Goal: Task Accomplishment & Management: Complete application form

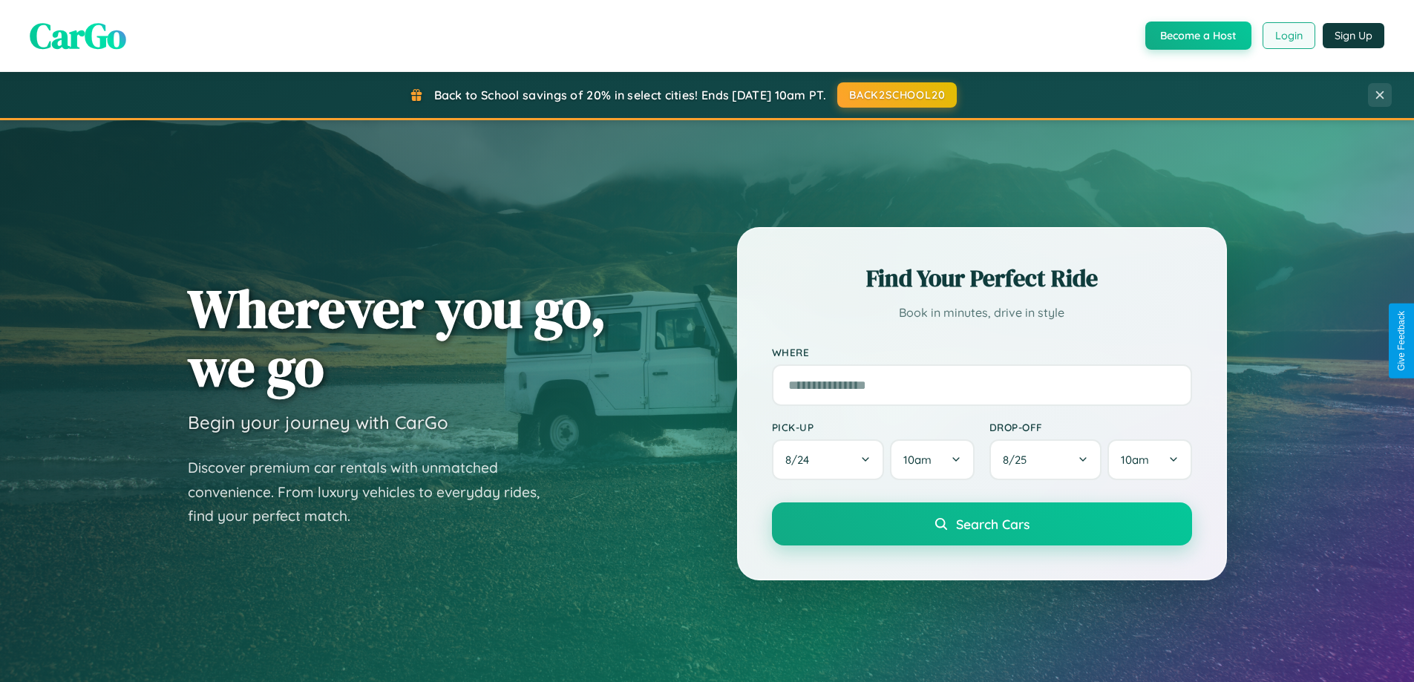
click at [1288, 36] on button "Login" at bounding box center [1289, 35] width 53 height 27
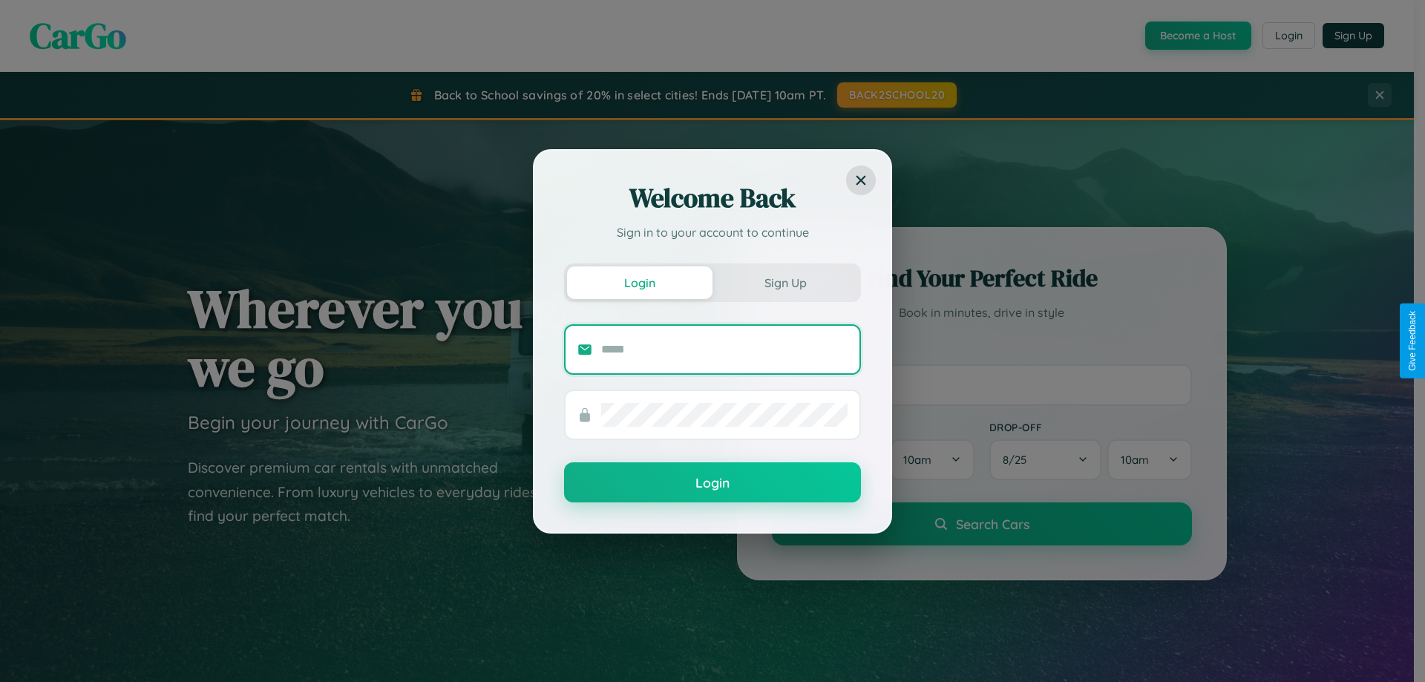
click at [725, 349] on input "text" at bounding box center [724, 350] width 246 height 24
type input "**********"
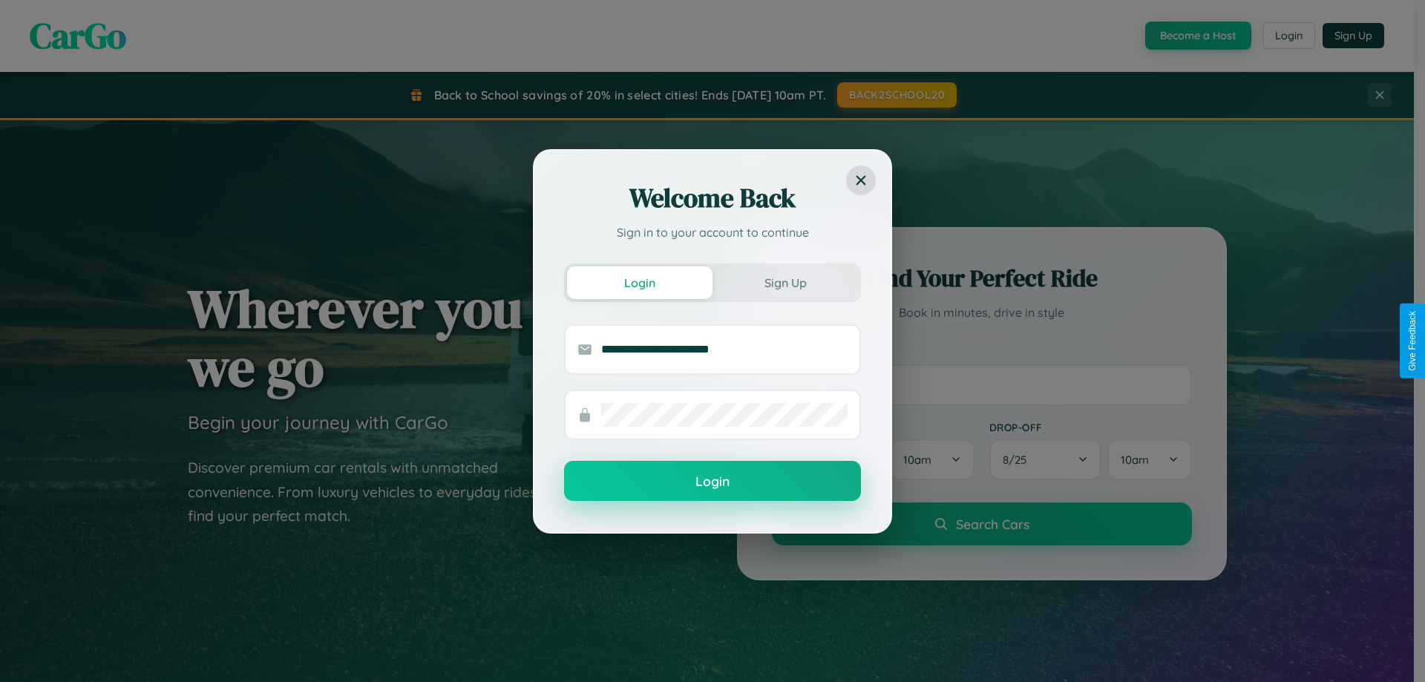
click at [713, 482] on button "Login" at bounding box center [712, 481] width 297 height 40
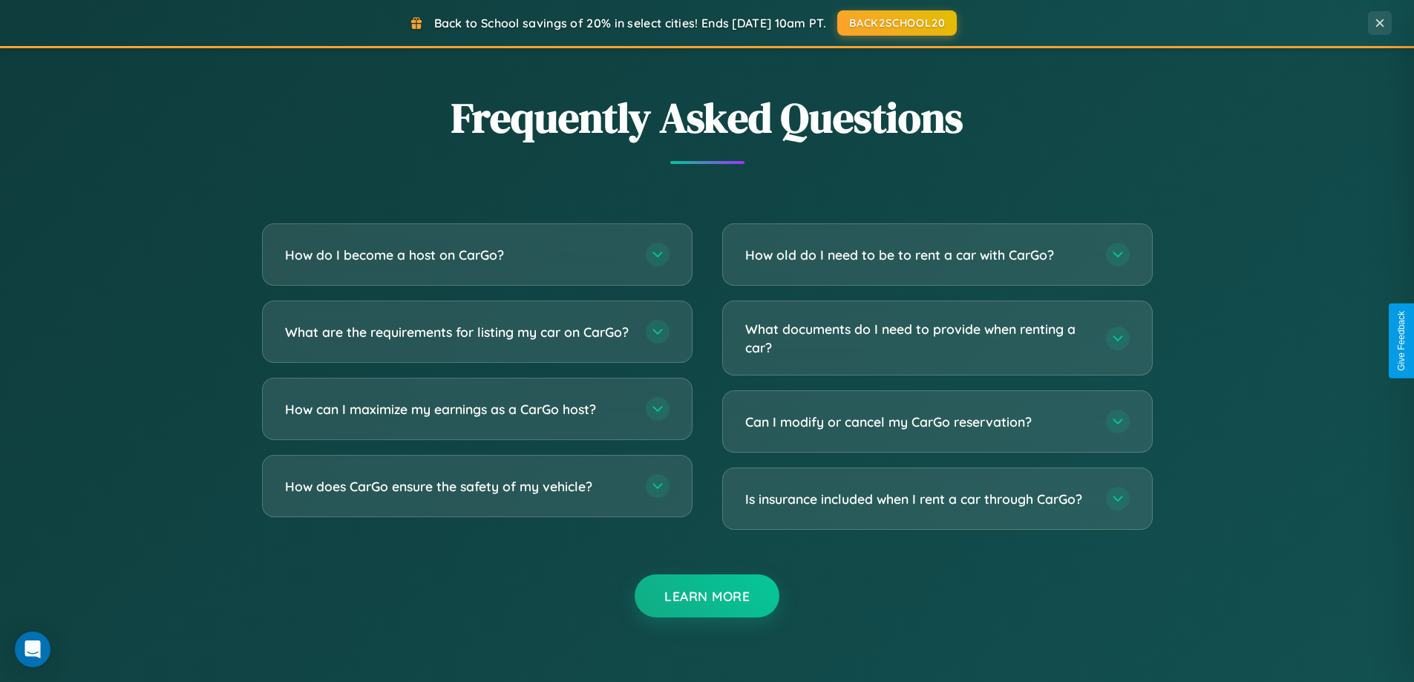
scroll to position [2857, 0]
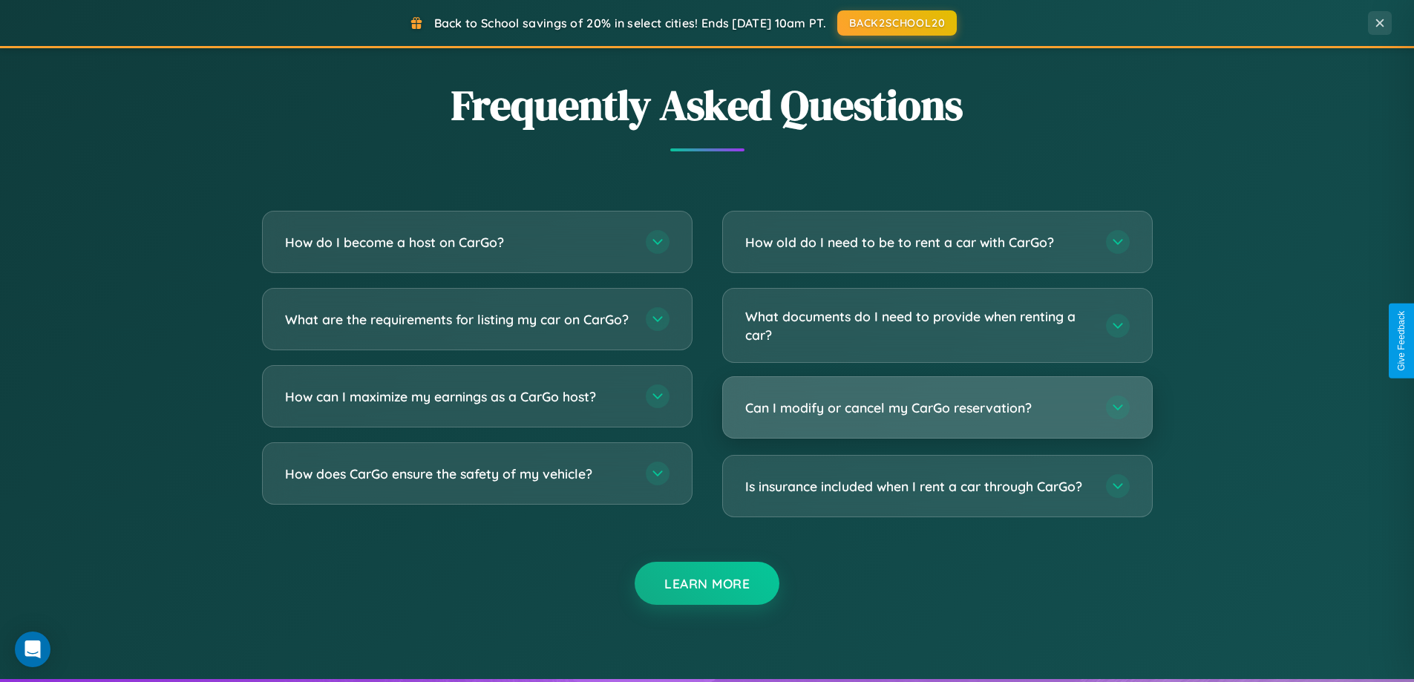
click at [937, 409] on h3 "Can I modify or cancel my CarGo reservation?" at bounding box center [918, 408] width 346 height 19
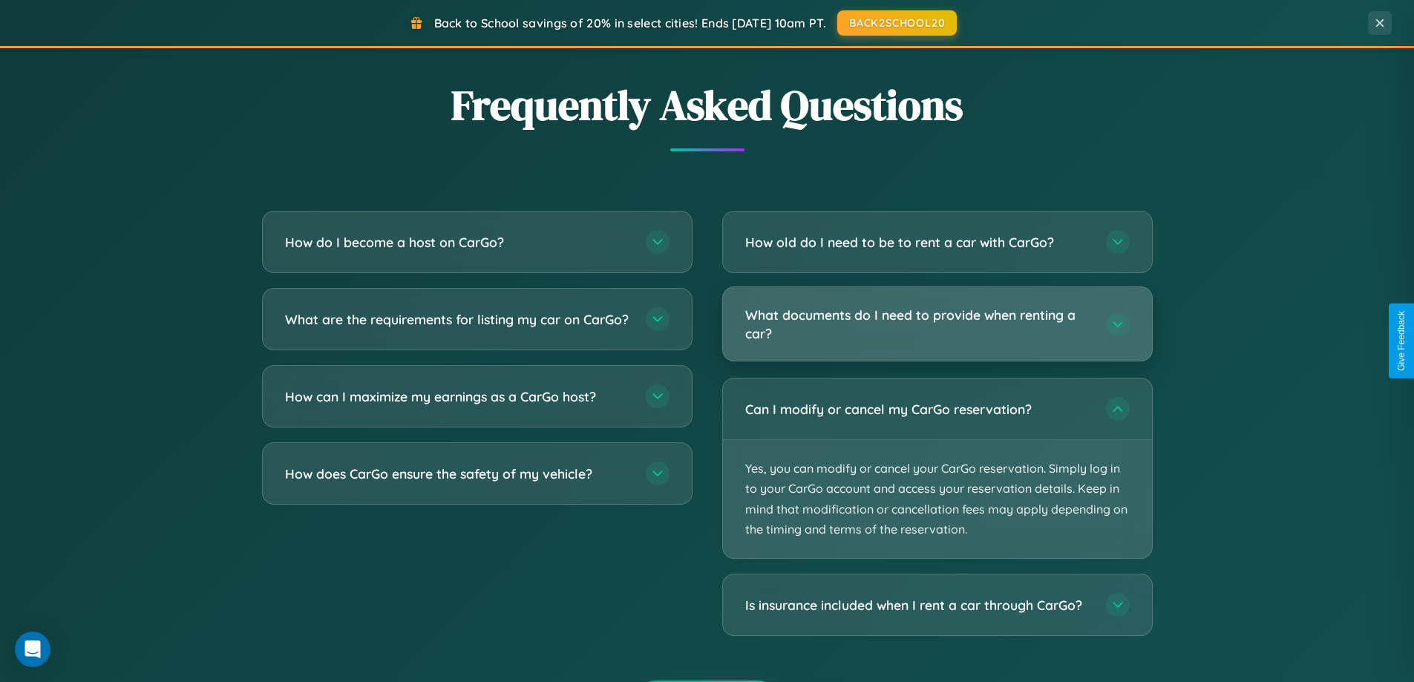
click at [937, 325] on h3 "What documents do I need to provide when renting a car?" at bounding box center [918, 324] width 346 height 36
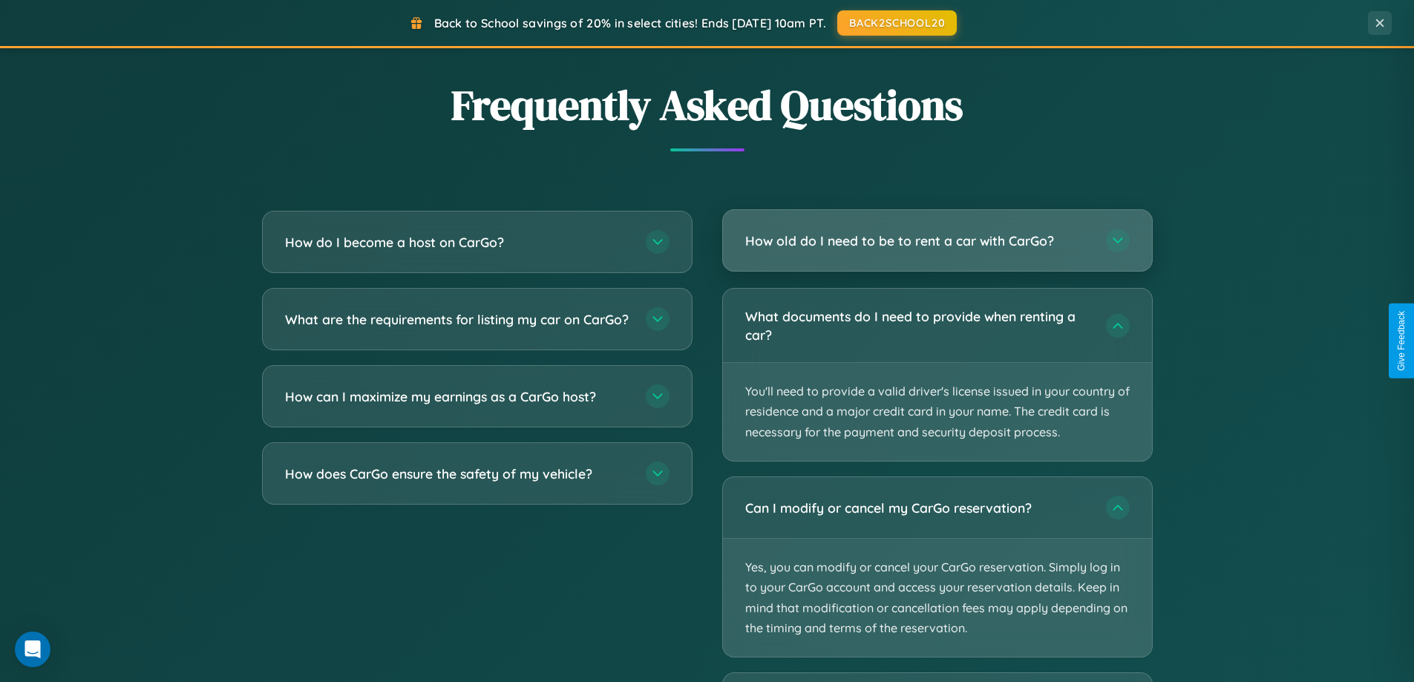
click at [937, 241] on h3 "How old do I need to be to rent a car with CarGo?" at bounding box center [918, 241] width 346 height 19
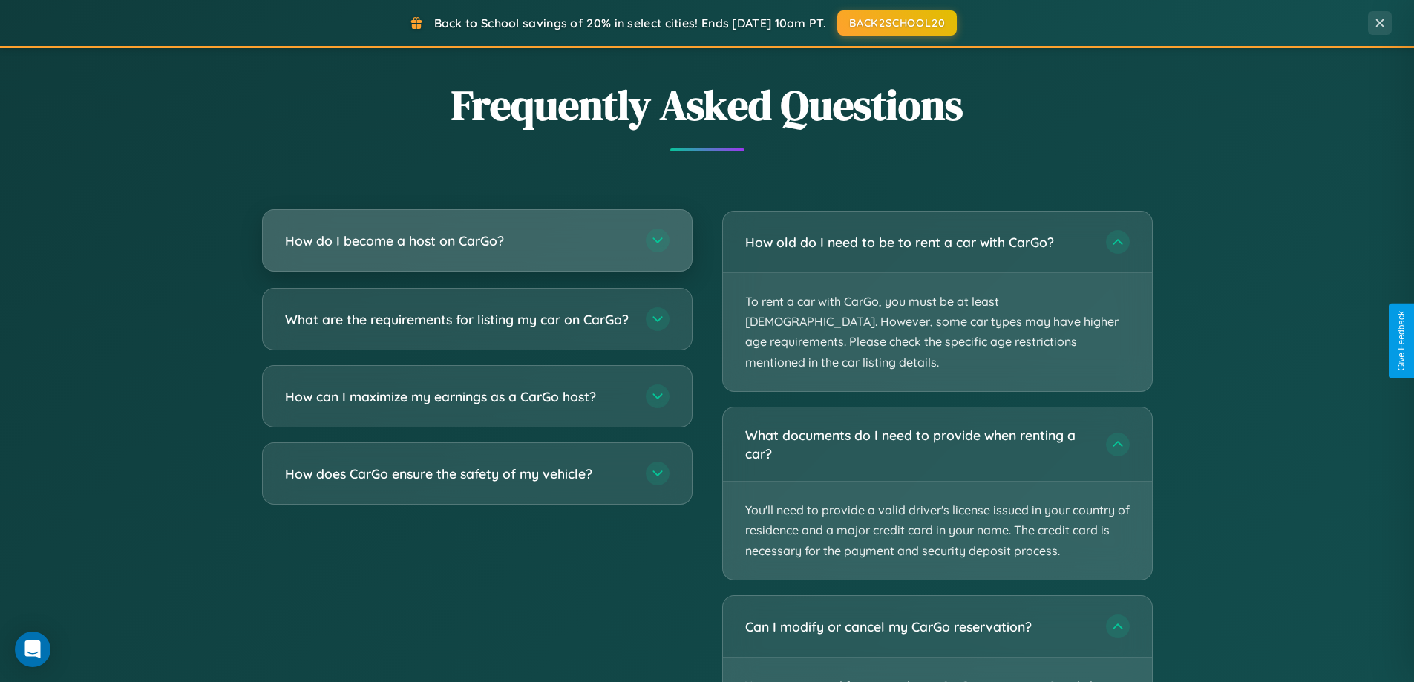
click at [477, 241] on h3 "How do I become a host on CarGo?" at bounding box center [458, 241] width 346 height 19
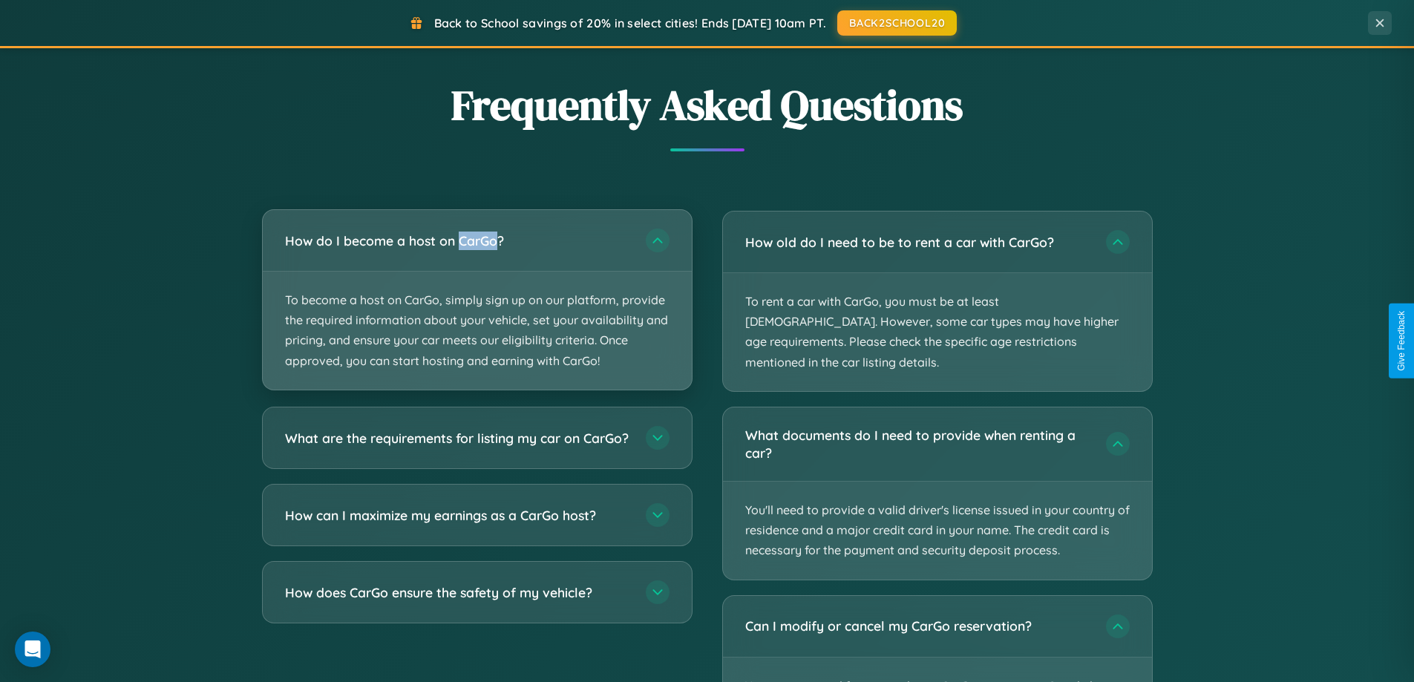
click at [477, 299] on p "To become a host on CarGo, simply sign up on our platform, provide the required…" at bounding box center [477, 331] width 429 height 118
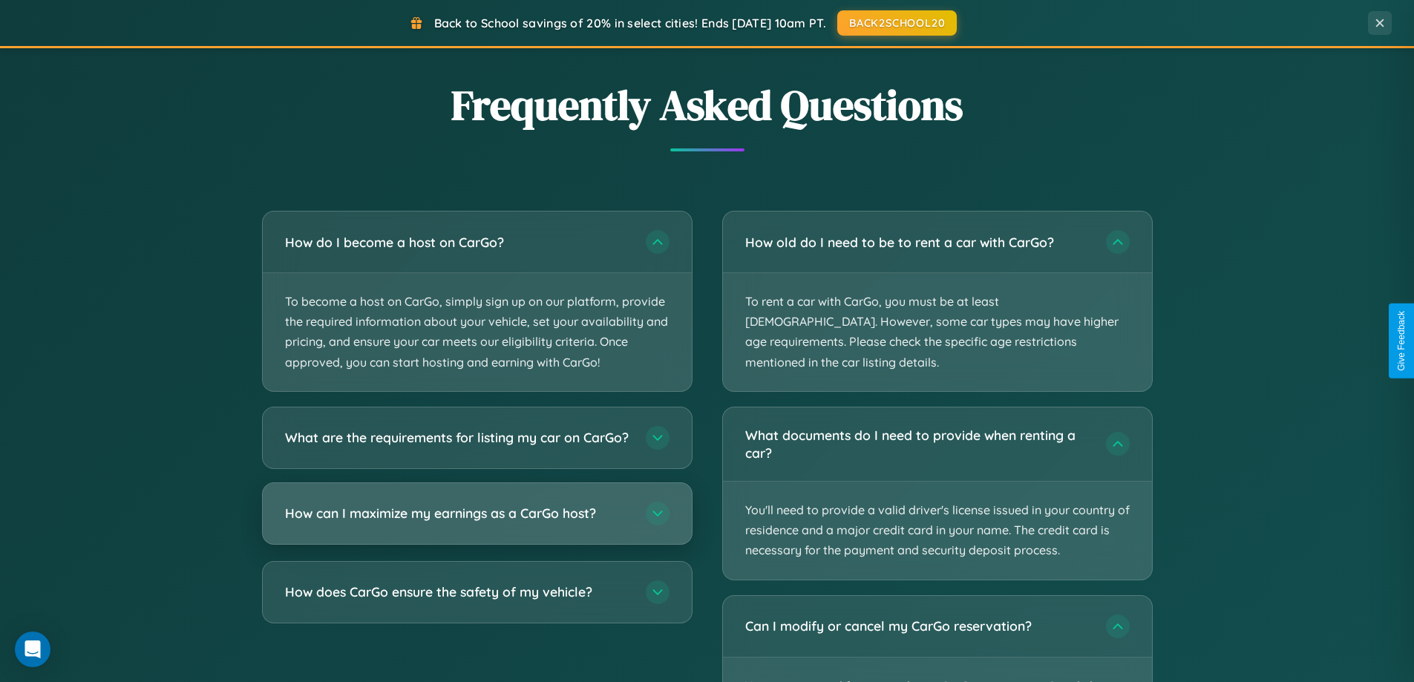
click at [477, 523] on h3 "How can I maximize my earnings as a CarGo host?" at bounding box center [458, 513] width 346 height 19
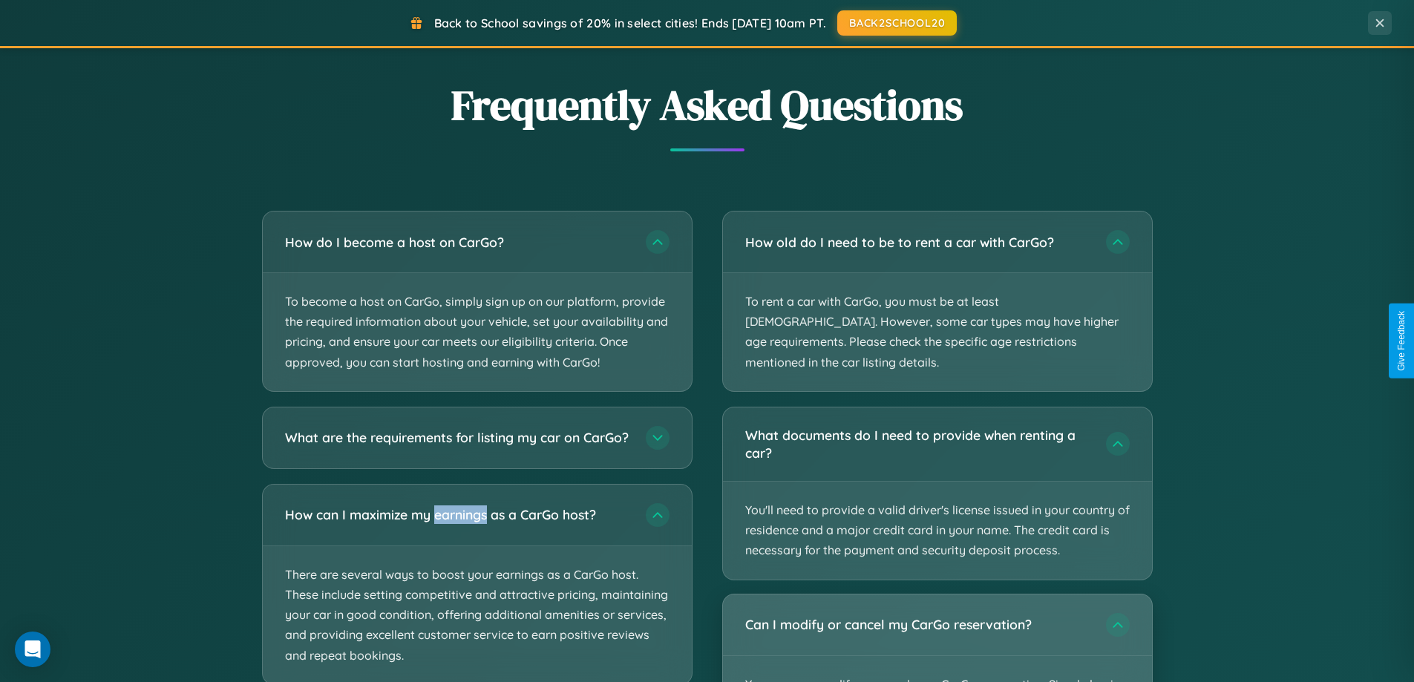
click at [937, 628] on div "Can I modify or cancel my CarGo reservation?" at bounding box center [937, 625] width 429 height 61
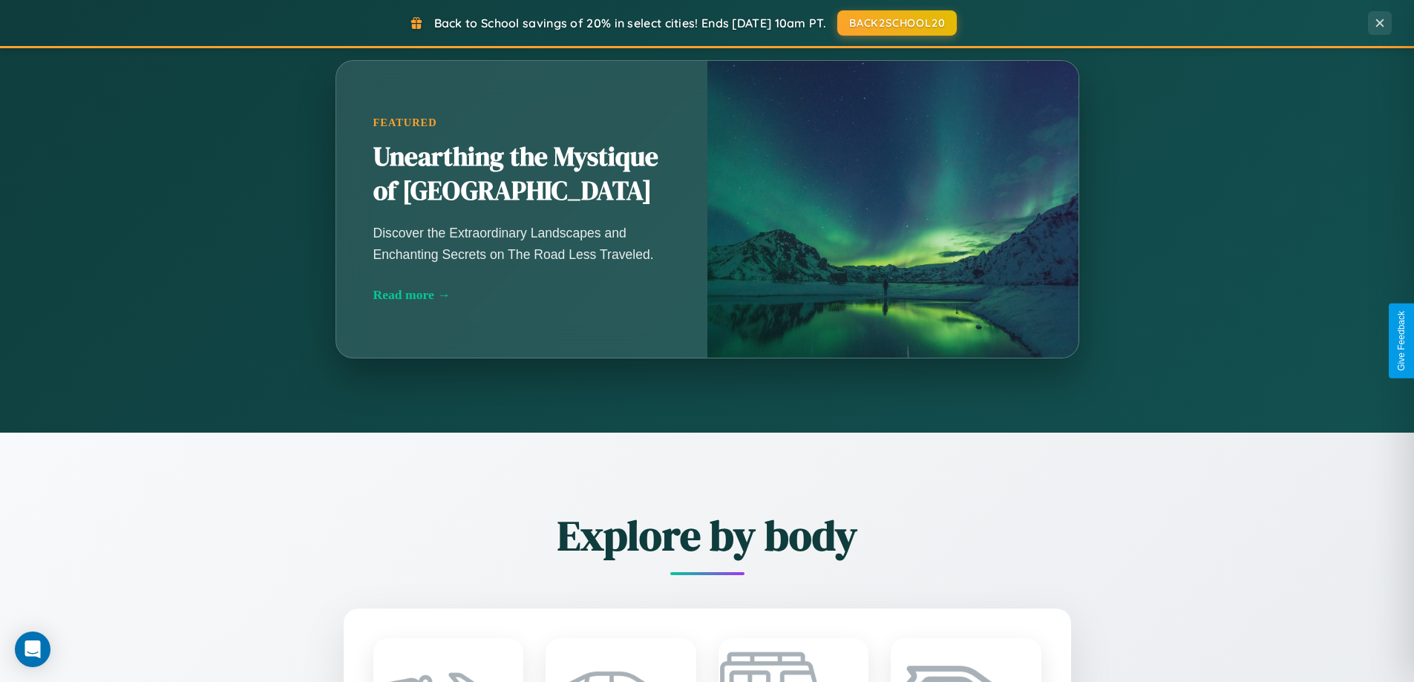
scroll to position [1021, 0]
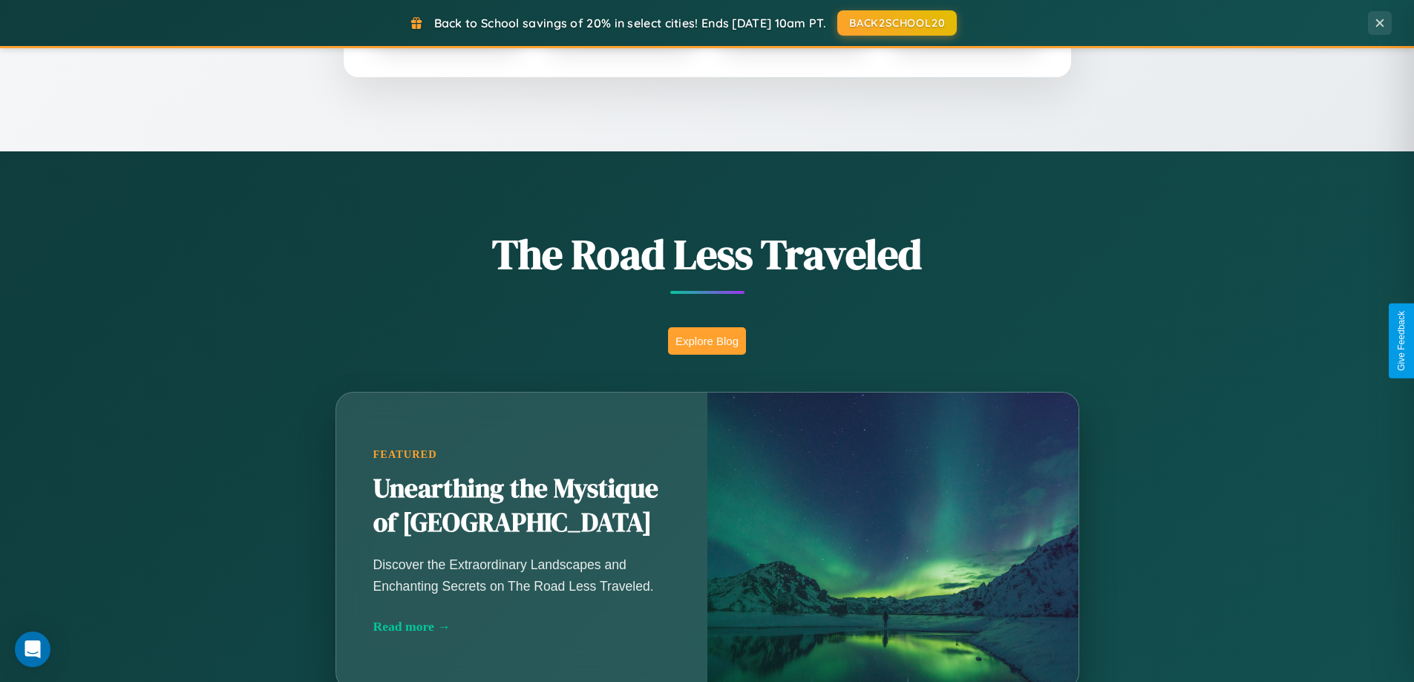
click at [707, 341] on button "Explore Blog" at bounding box center [707, 340] width 78 height 27
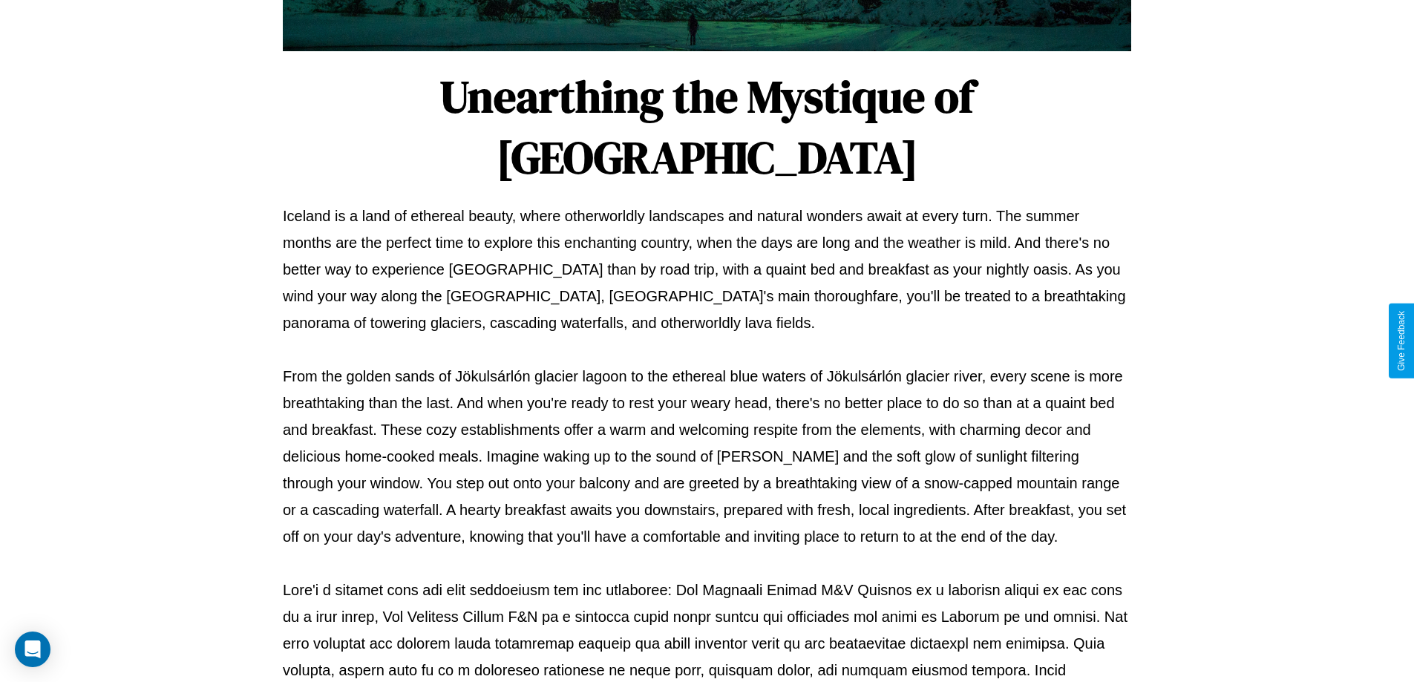
scroll to position [480, 0]
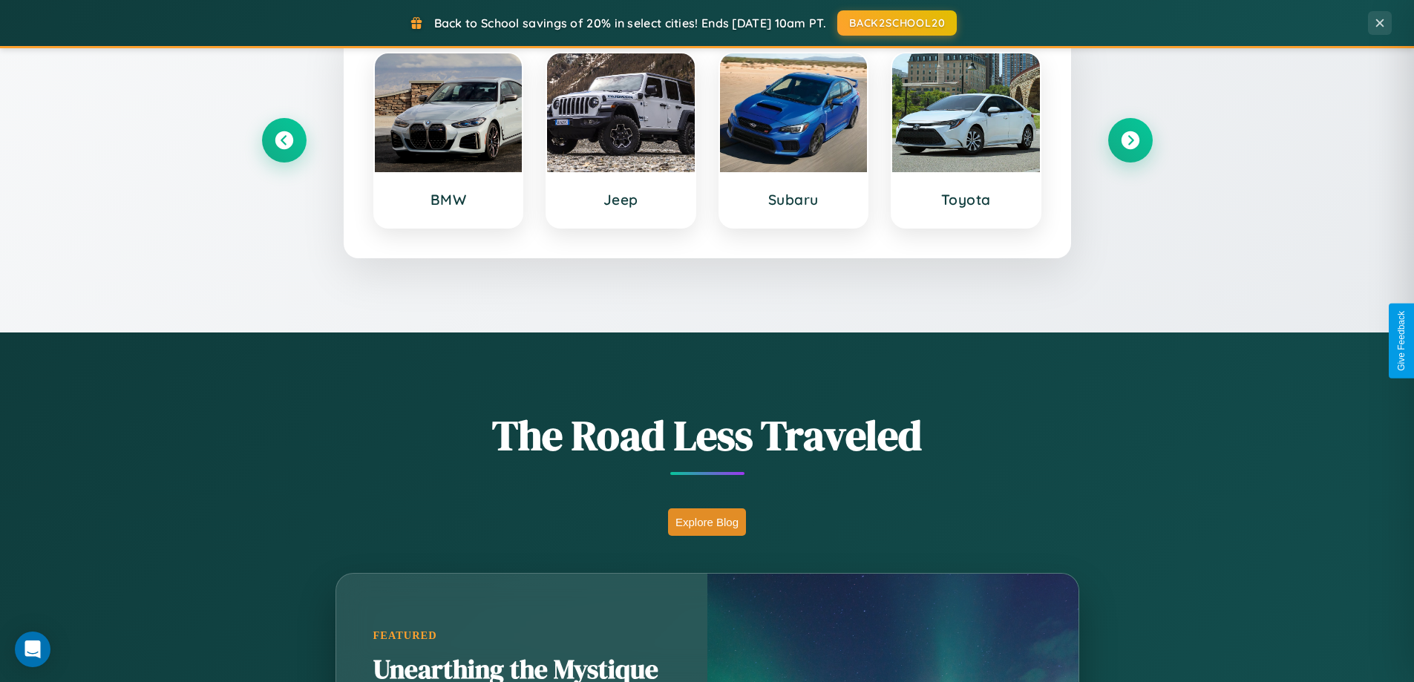
scroll to position [640, 0]
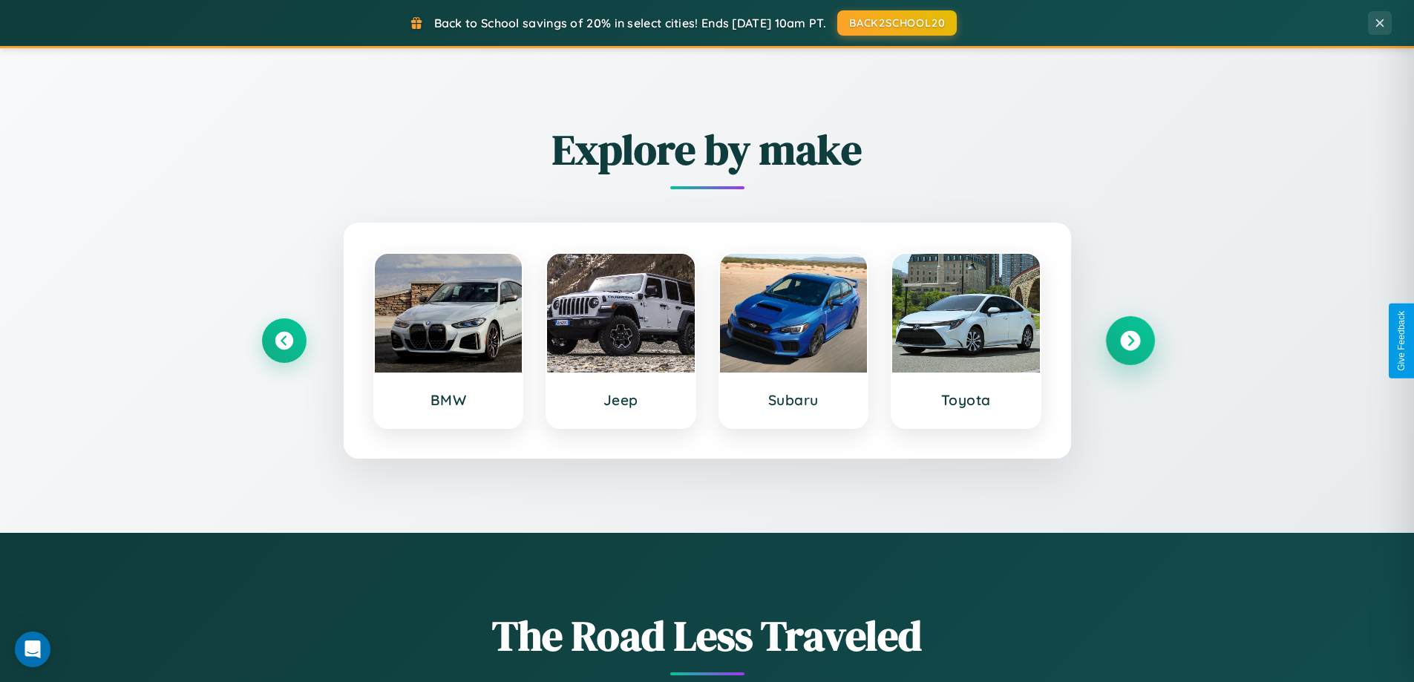
click at [1130, 341] on icon at bounding box center [1130, 341] width 20 height 20
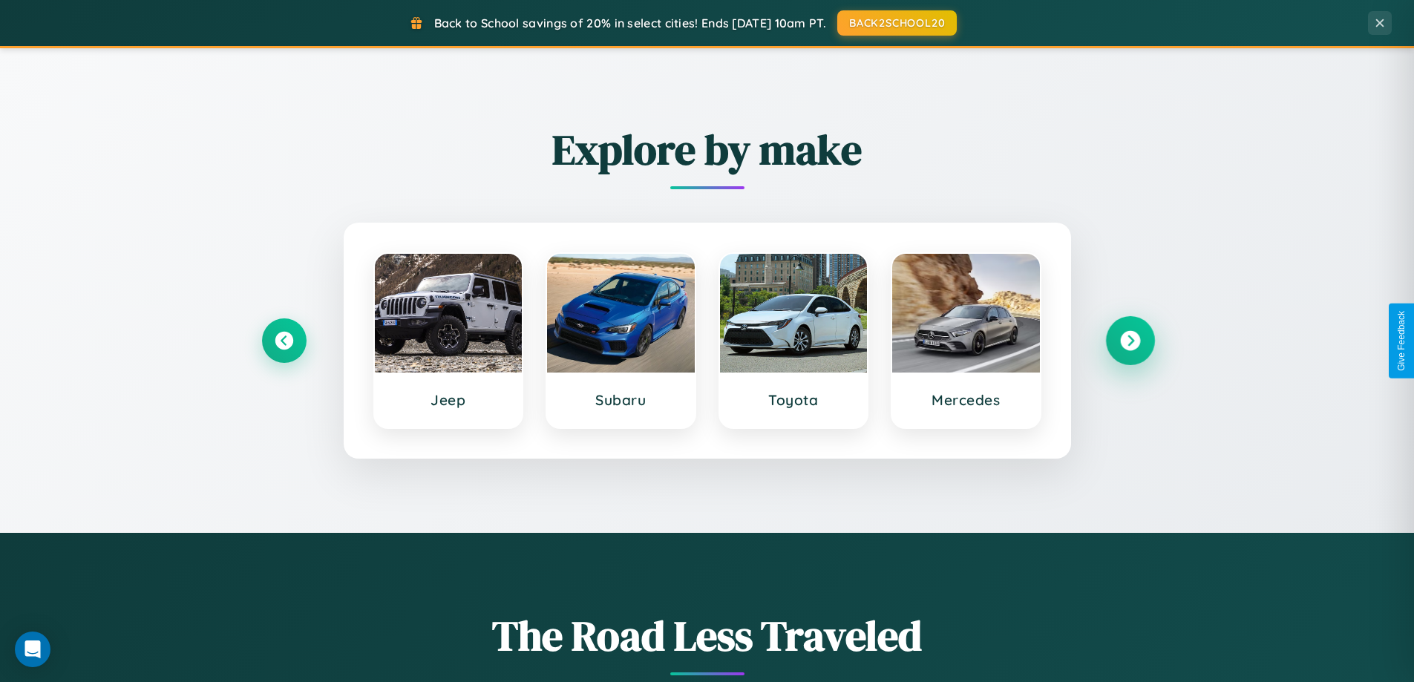
click at [1130, 341] on icon at bounding box center [1130, 341] width 20 height 20
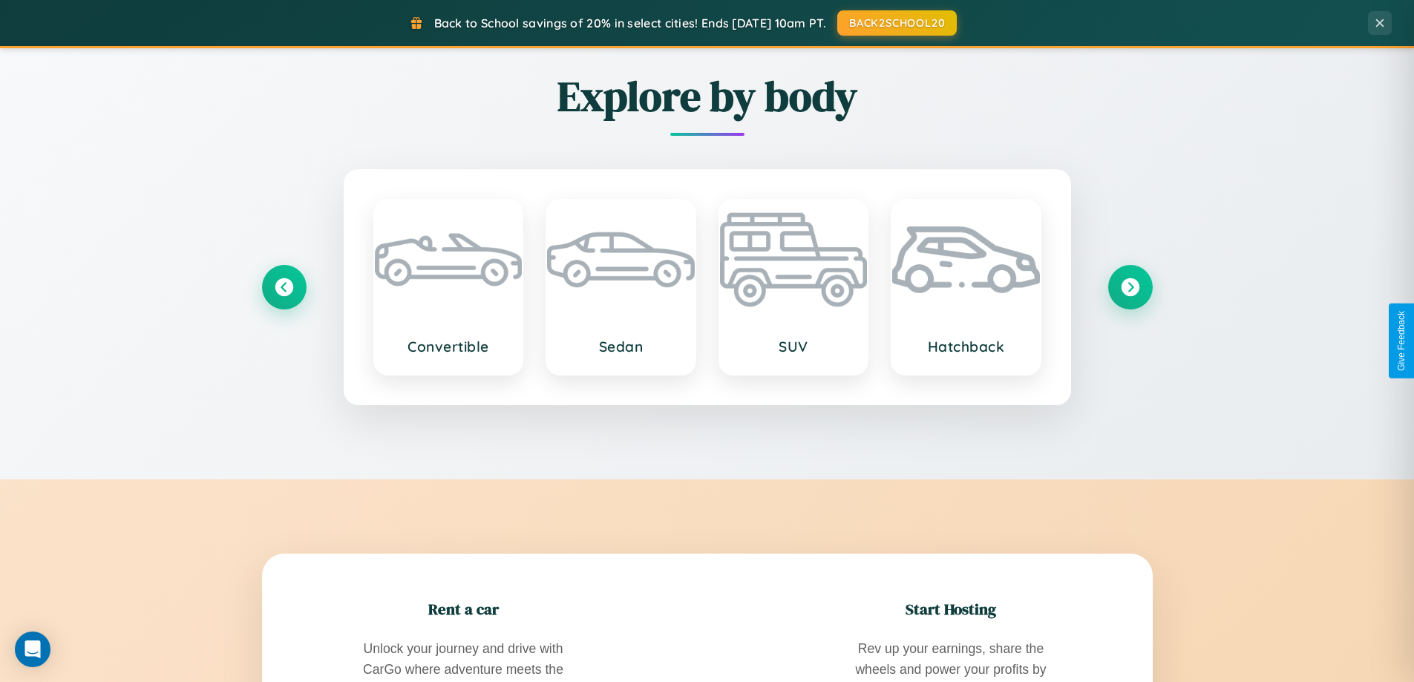
scroll to position [2385, 0]
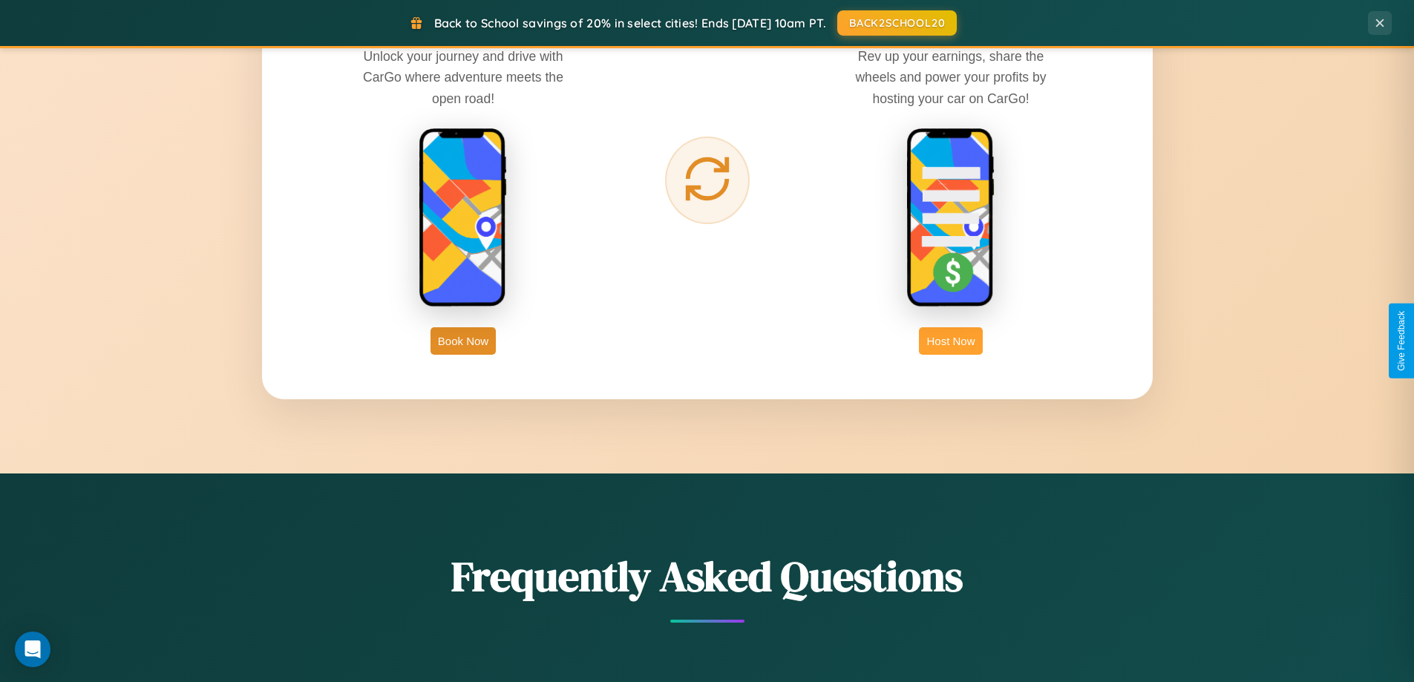
click at [951, 341] on button "Host Now" at bounding box center [950, 340] width 63 height 27
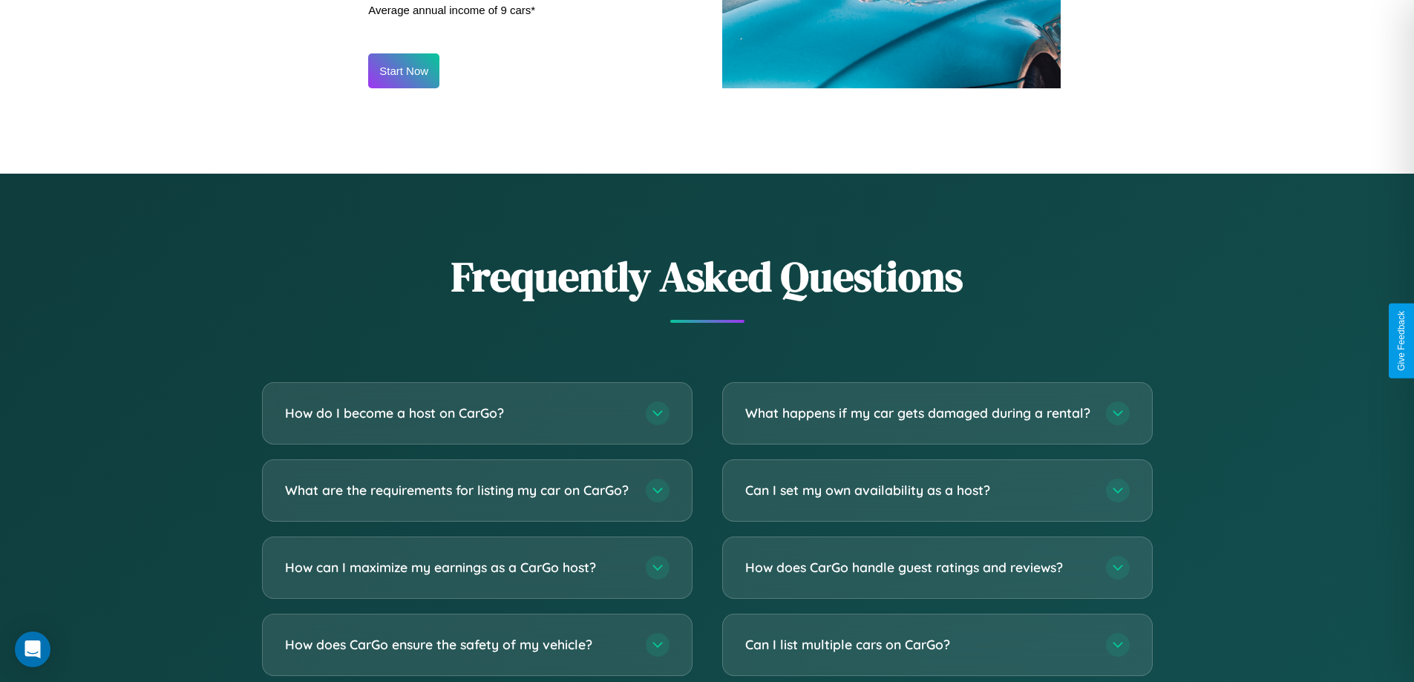
scroll to position [2007, 0]
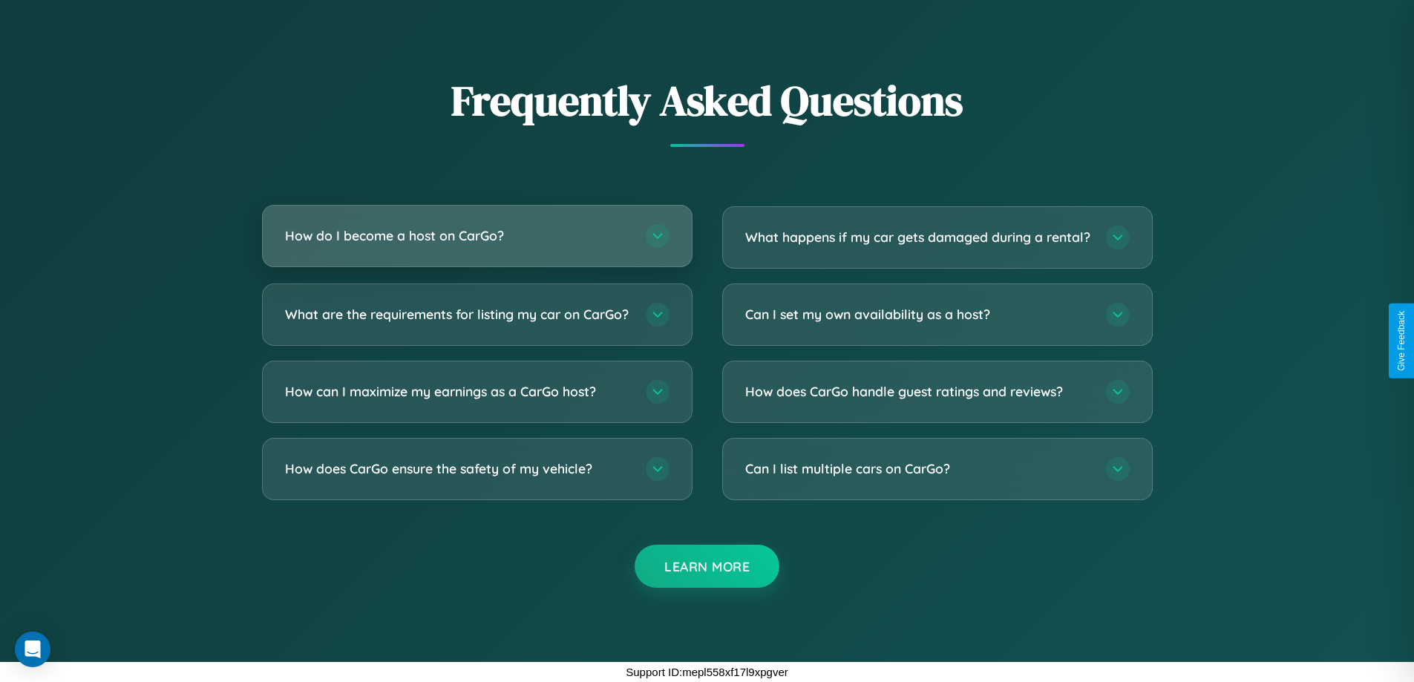
click at [477, 226] on h3 "How do I become a host on CarGo?" at bounding box center [458, 235] width 346 height 19
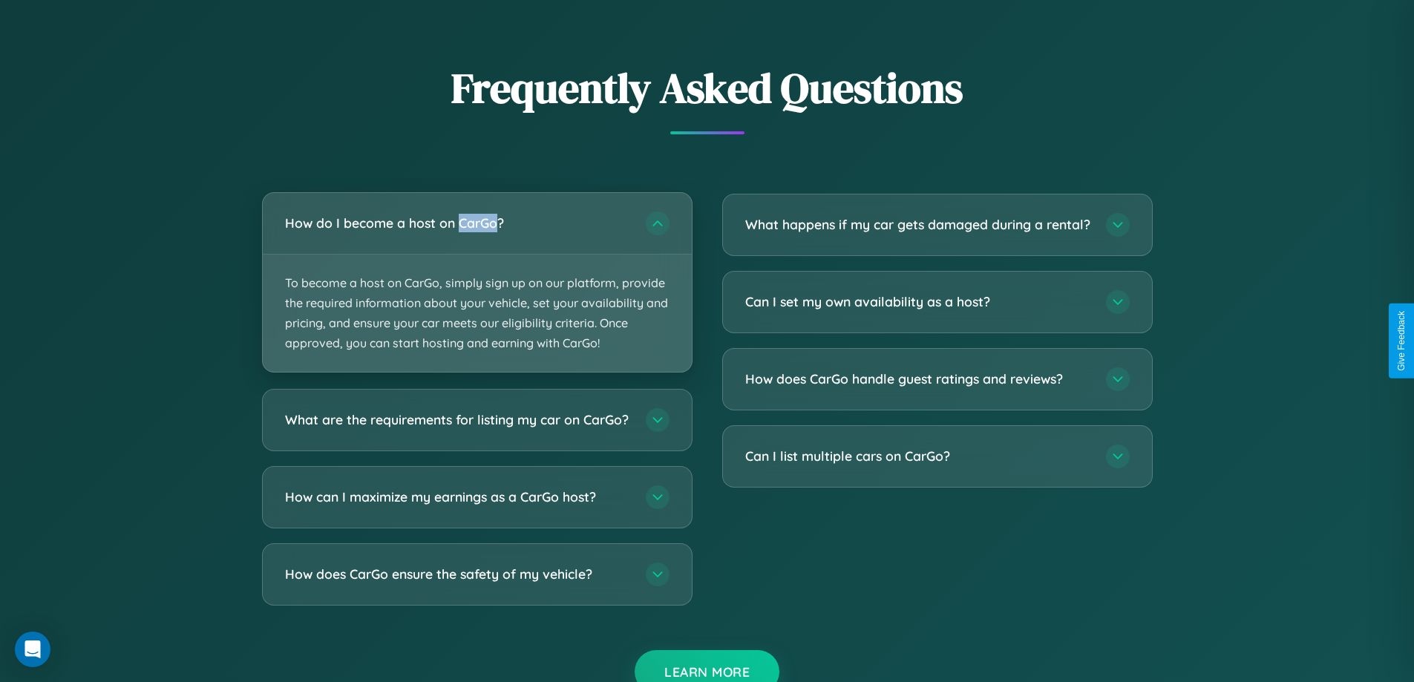
click at [477, 282] on p "To become a host on CarGo, simply sign up on our platform, provide the required…" at bounding box center [477, 314] width 429 height 118
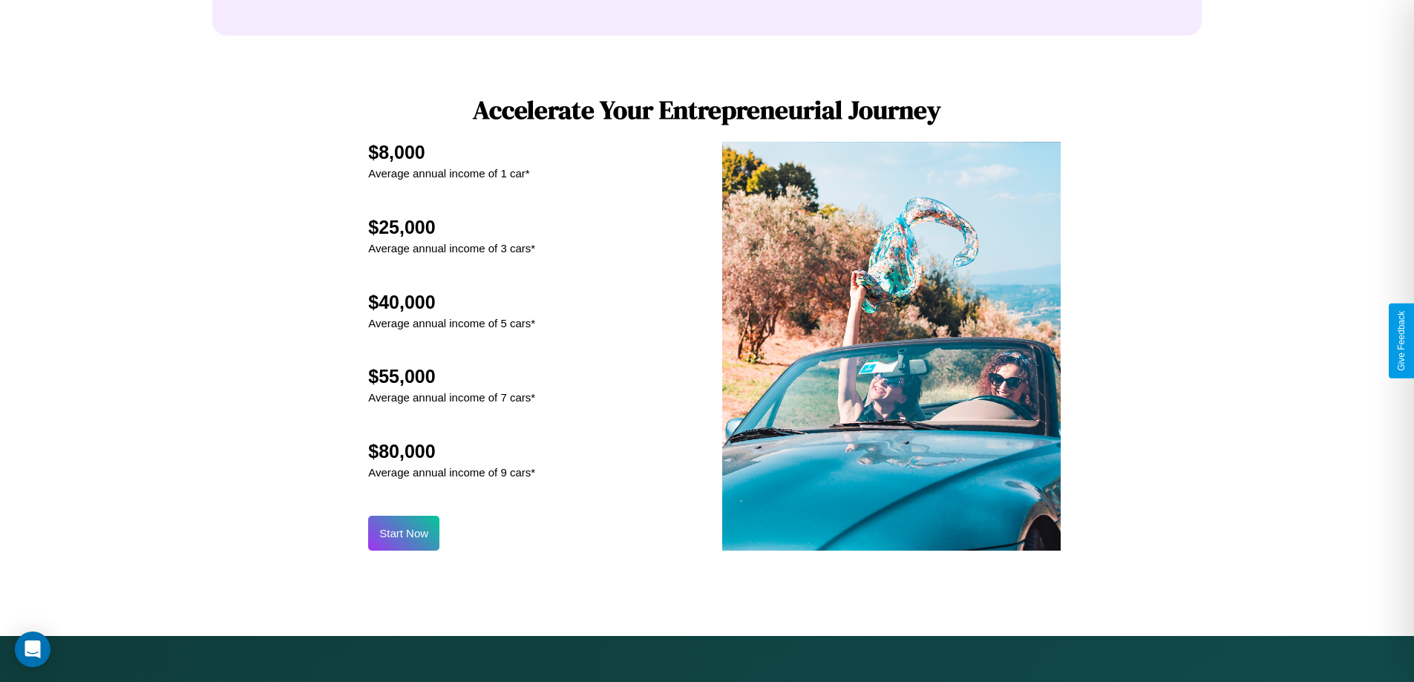
scroll to position [1548, 0]
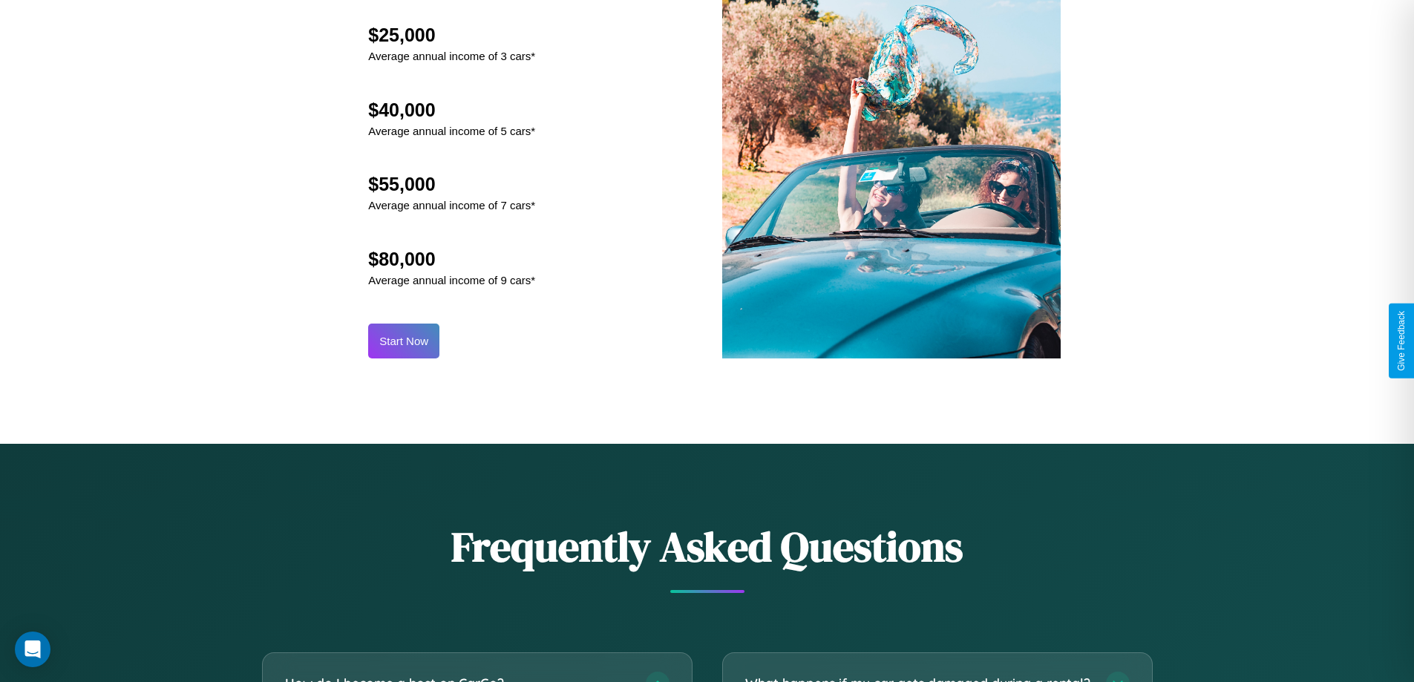
click at [404, 341] on button "Start Now" at bounding box center [403, 341] width 71 height 35
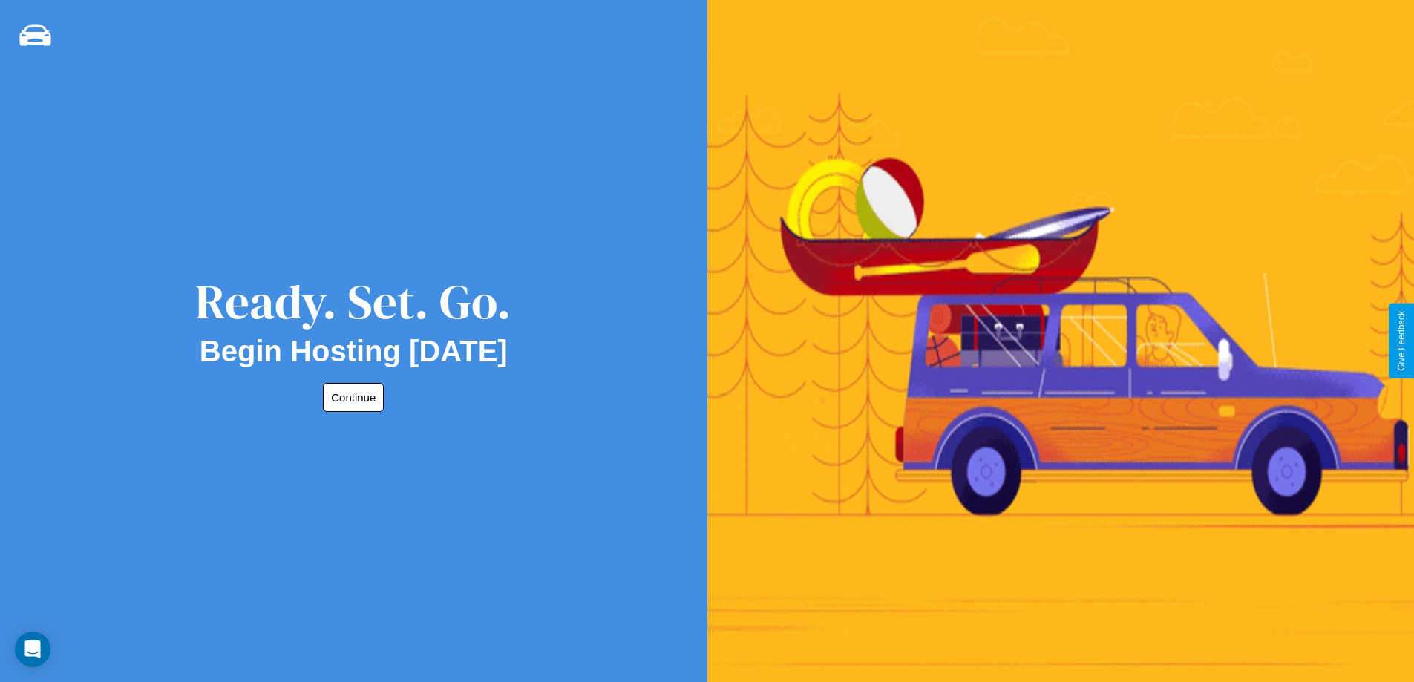
click at [350, 397] on button "Continue" at bounding box center [353, 397] width 61 height 29
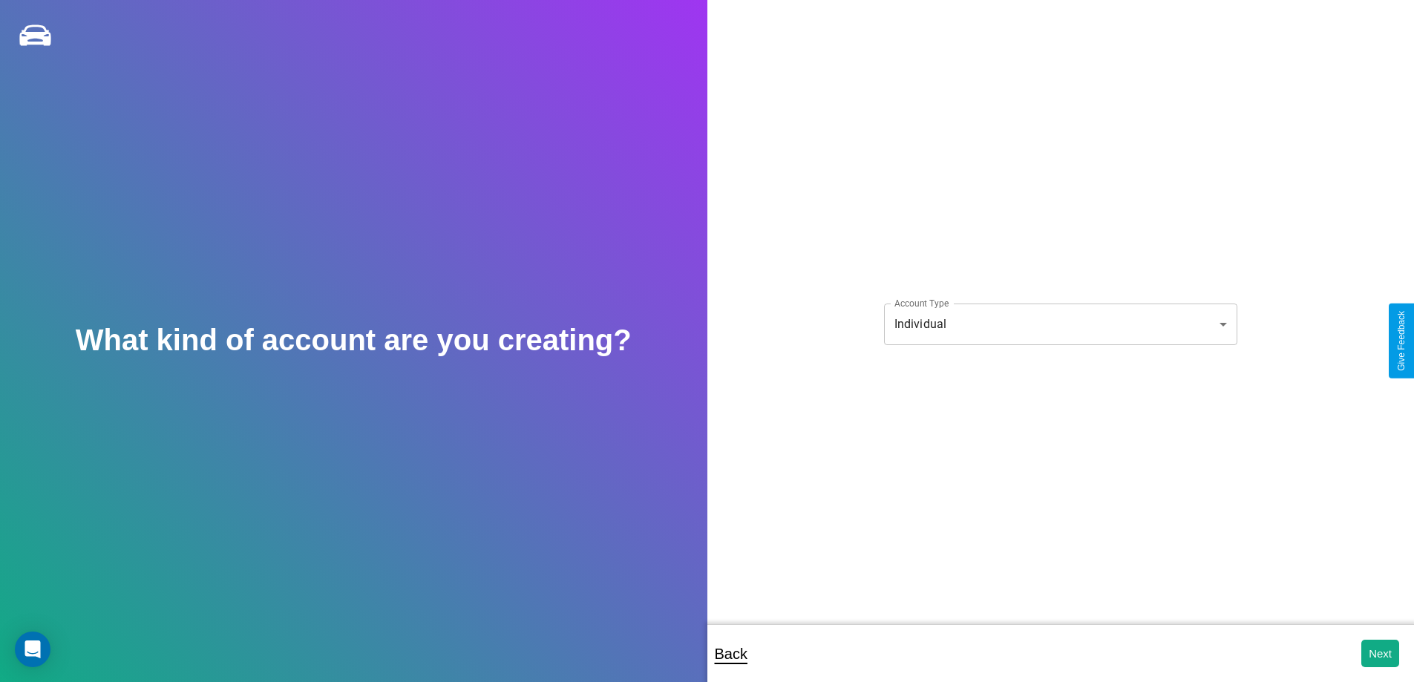
click at [1060, 324] on body "**********" at bounding box center [707, 351] width 1414 height 702
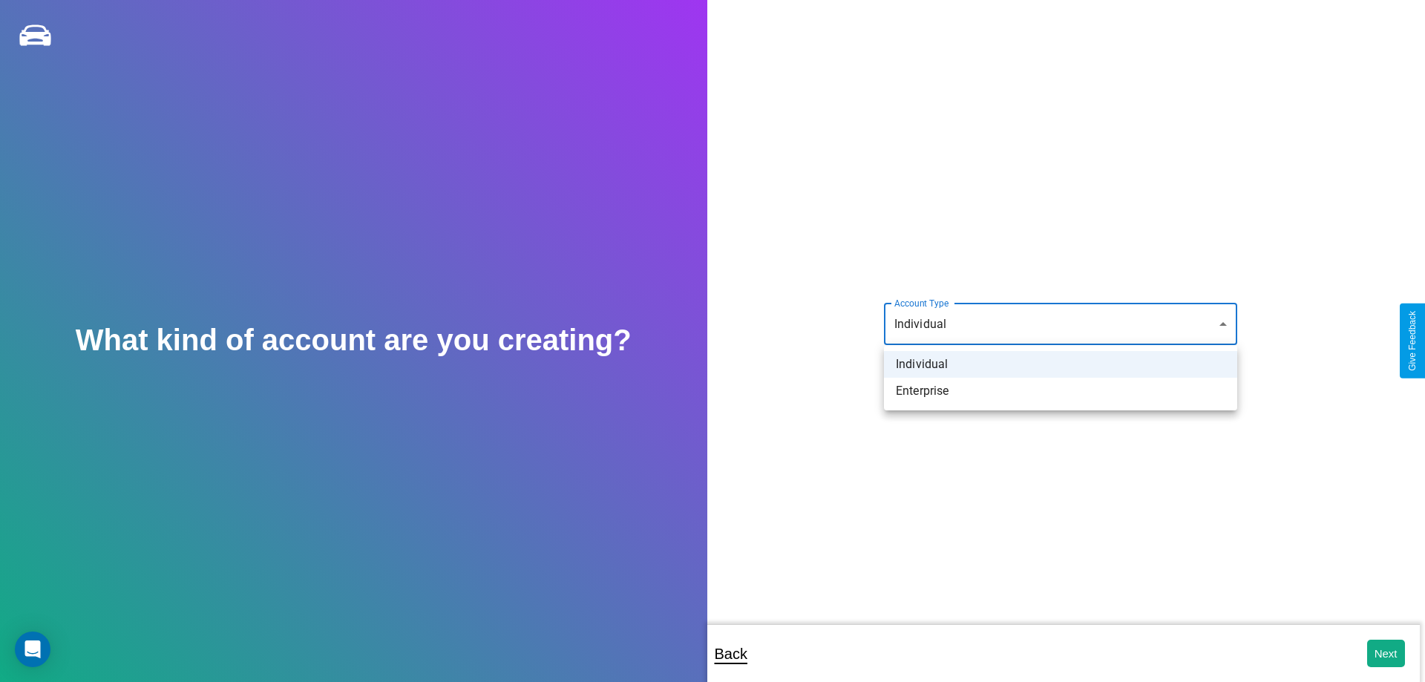
click at [1061, 364] on li "Individual" at bounding box center [1060, 364] width 353 height 27
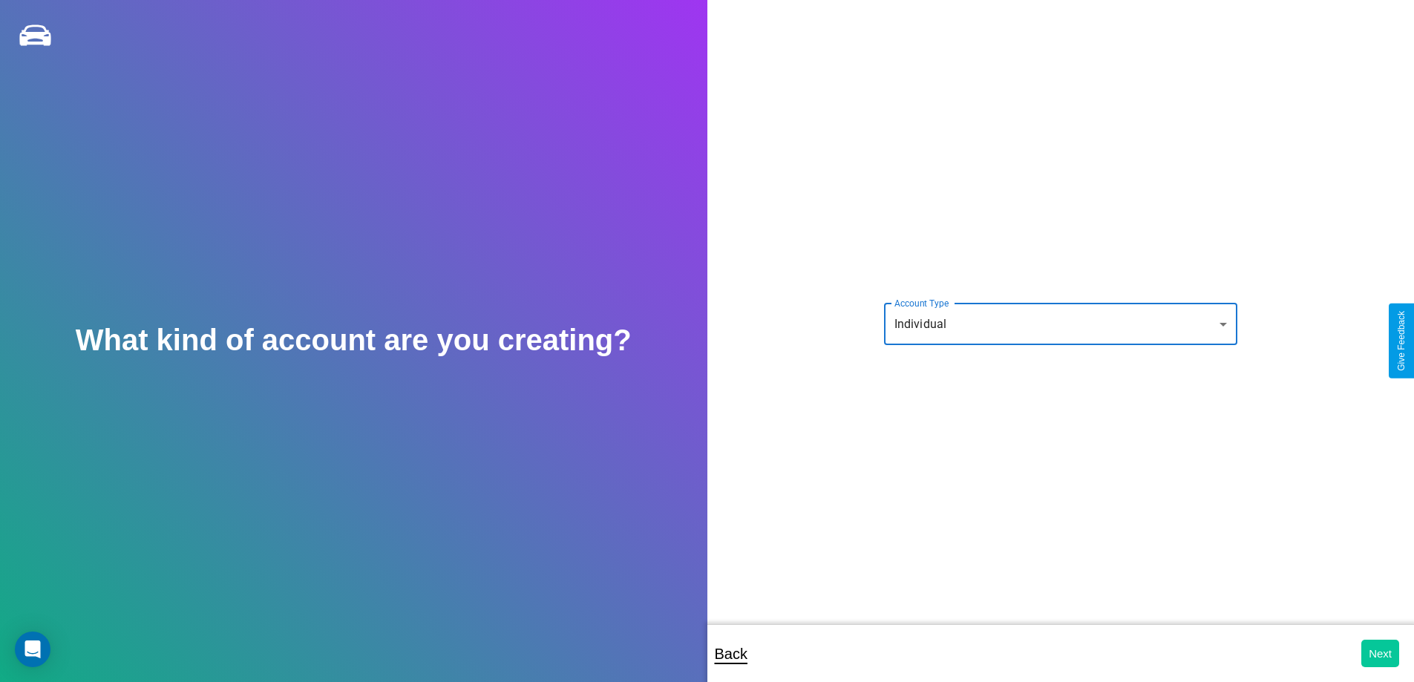
click at [1380, 653] on button "Next" at bounding box center [1380, 653] width 38 height 27
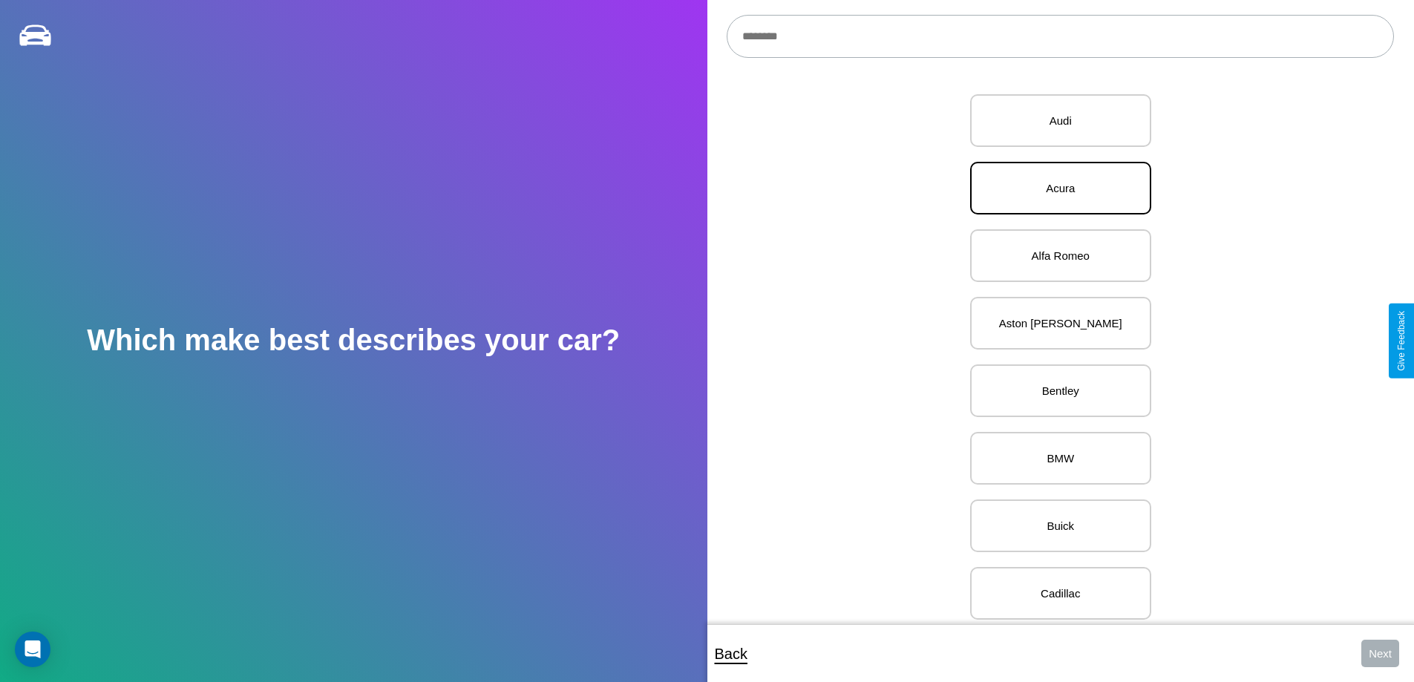
click at [1055, 189] on p "Acura" at bounding box center [1061, 188] width 148 height 20
click at [1380, 653] on button "Next" at bounding box center [1380, 653] width 38 height 27
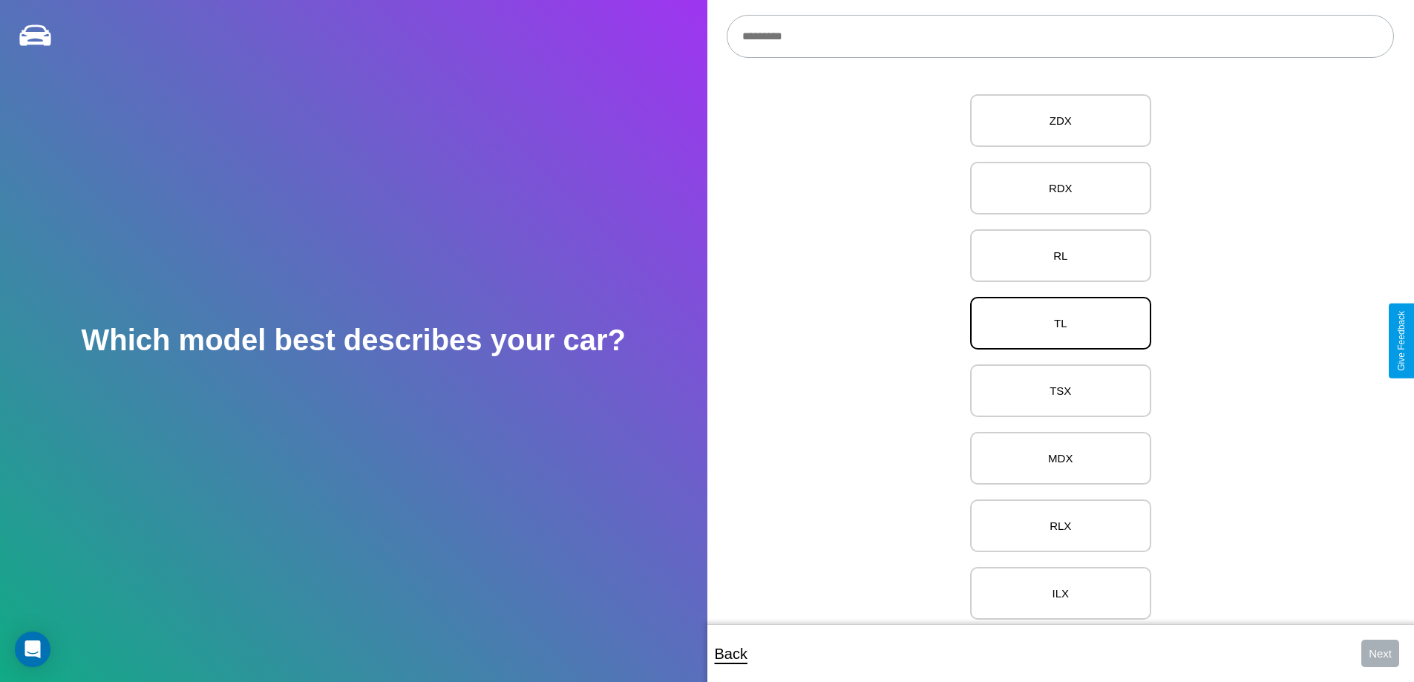
click at [1055, 324] on p "TL" at bounding box center [1061, 323] width 148 height 20
click at [1380, 653] on button "Next" at bounding box center [1380, 653] width 38 height 27
select select "*****"
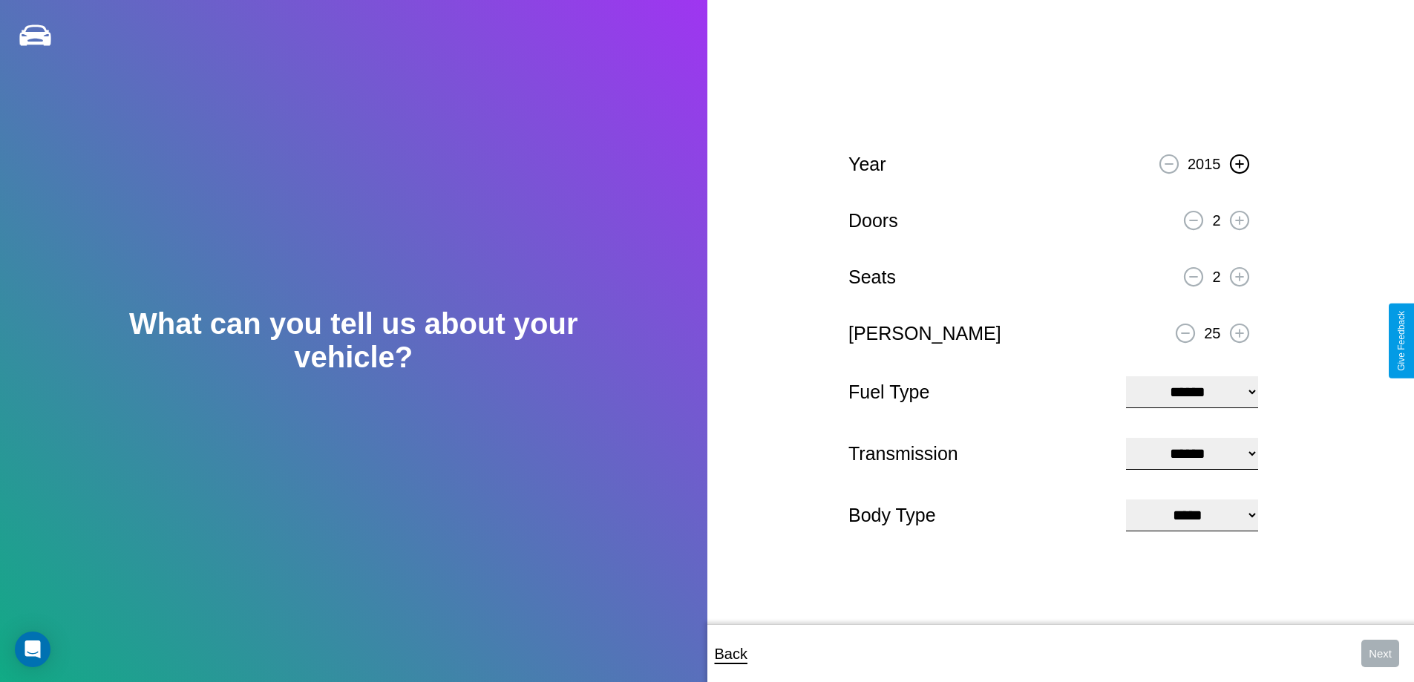
click at [1239, 162] on icon at bounding box center [1239, 164] width 8 height 8
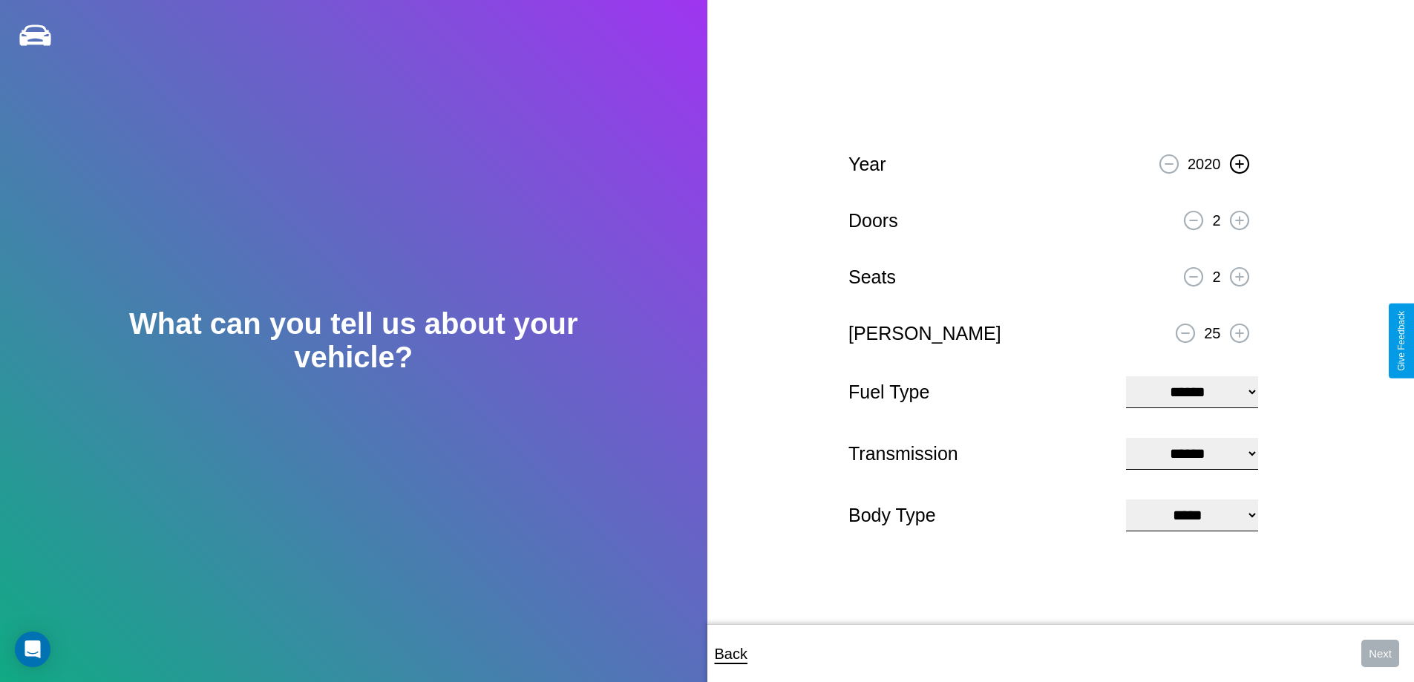
click at [1239, 162] on icon at bounding box center [1239, 164] width 8 height 8
click at [1239, 218] on icon at bounding box center [1239, 220] width 8 height 8
click at [1239, 275] on icon at bounding box center [1239, 276] width 8 height 8
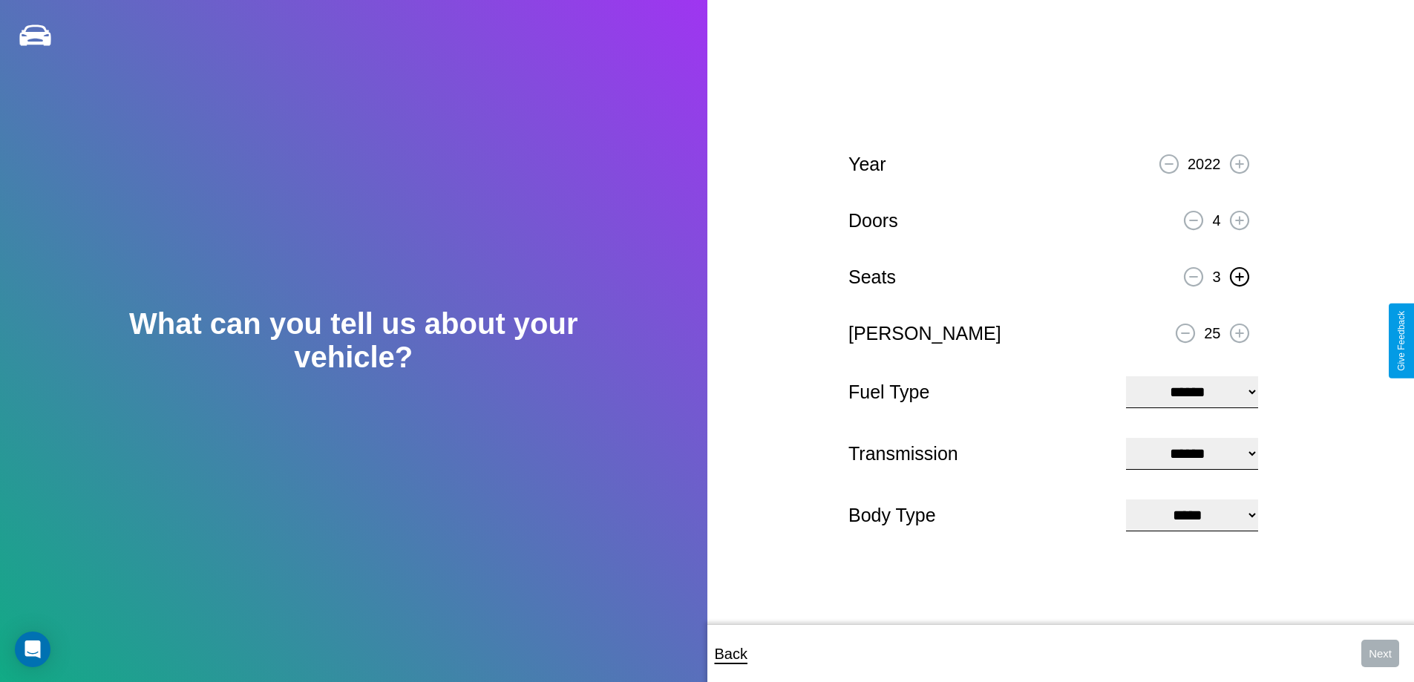
click at [1239, 275] on icon at bounding box center [1239, 276] width 8 height 8
click at [1186, 333] on icon at bounding box center [1186, 333] width 8 height 1
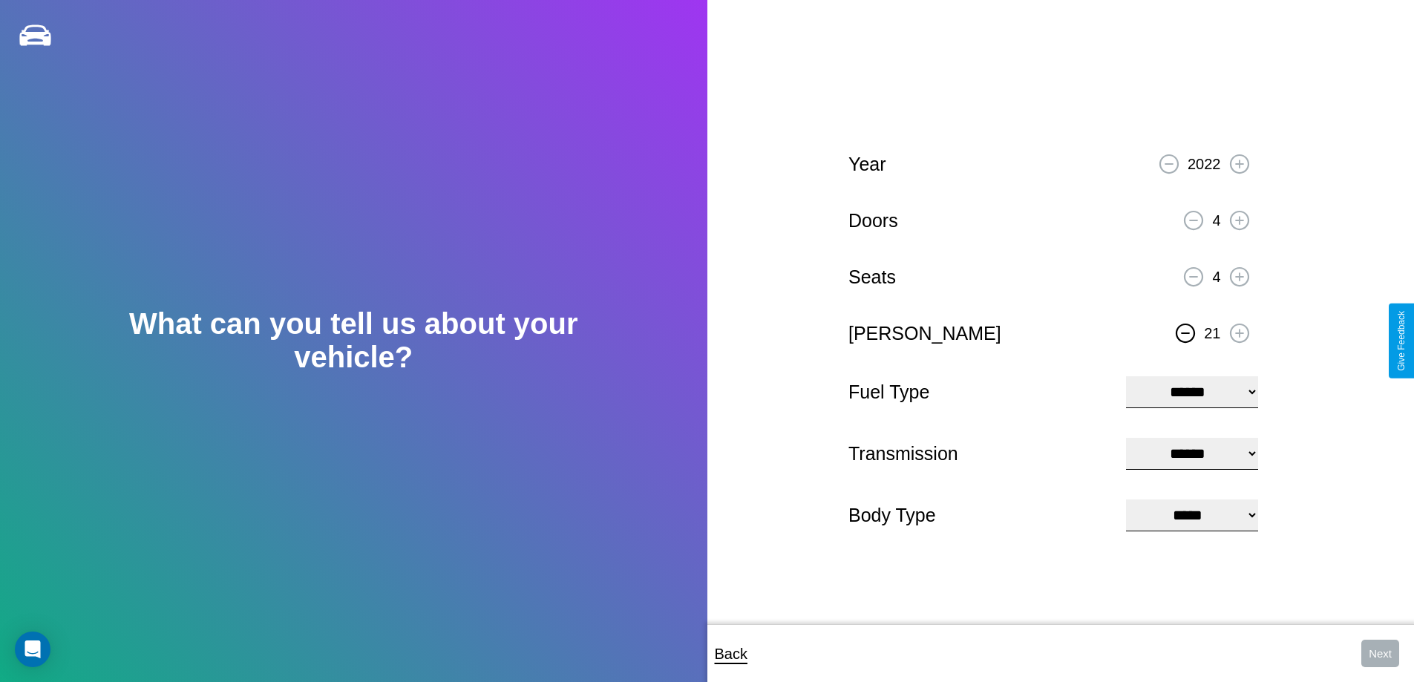
click at [1186, 333] on icon at bounding box center [1186, 333] width 8 height 1
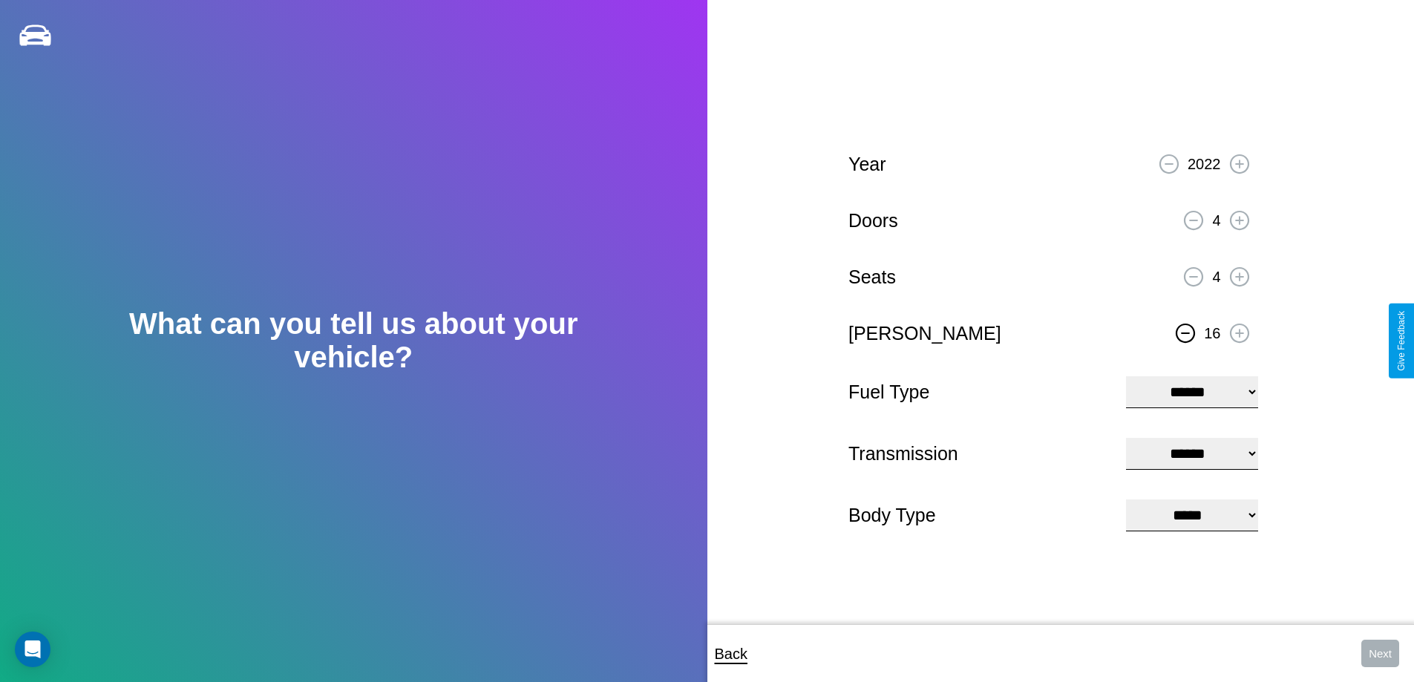
click at [1186, 333] on icon at bounding box center [1186, 333] width 8 height 1
click at [1191, 390] on select "**********" at bounding box center [1191, 392] width 131 height 32
select select "**********"
click at [1191, 454] on select "****** ********* ******" at bounding box center [1191, 454] width 131 height 32
select select "******"
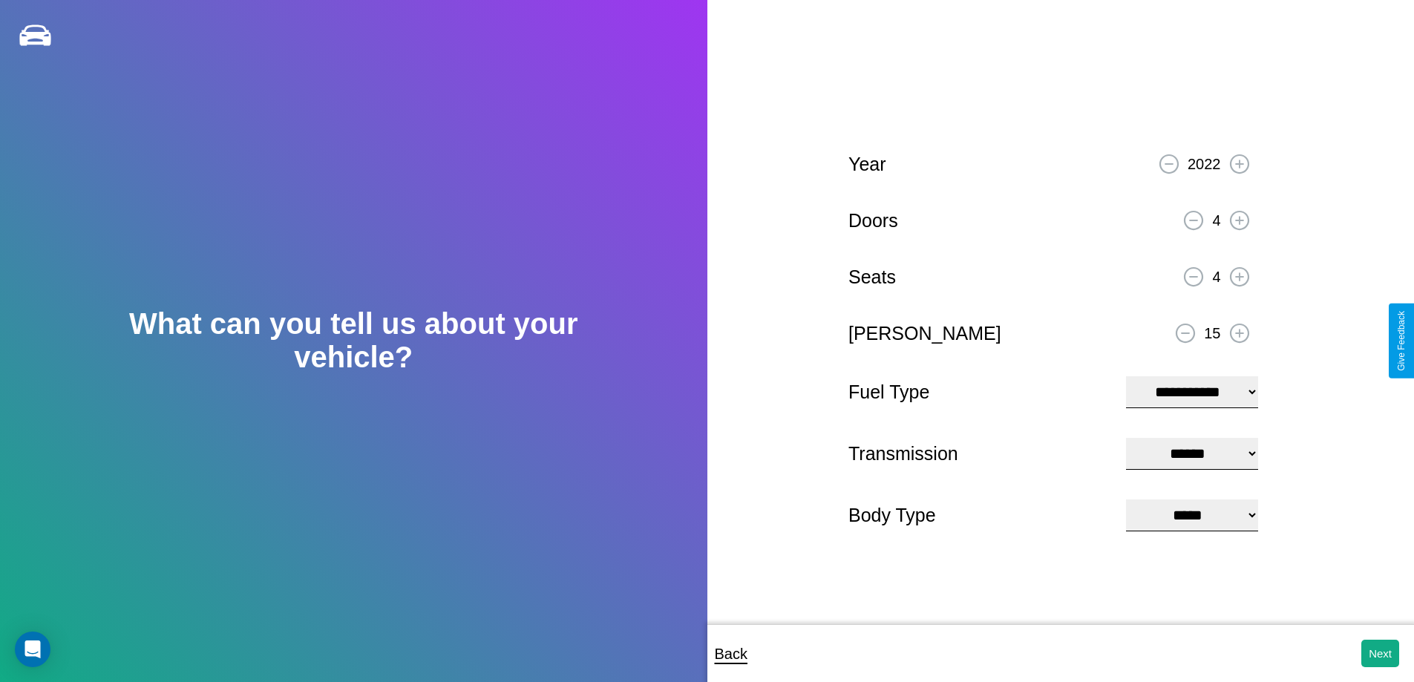
click at [1191, 517] on select "**********" at bounding box center [1191, 516] width 131 height 32
select select "*********"
click at [1380, 653] on button "Next" at bounding box center [1380, 653] width 38 height 27
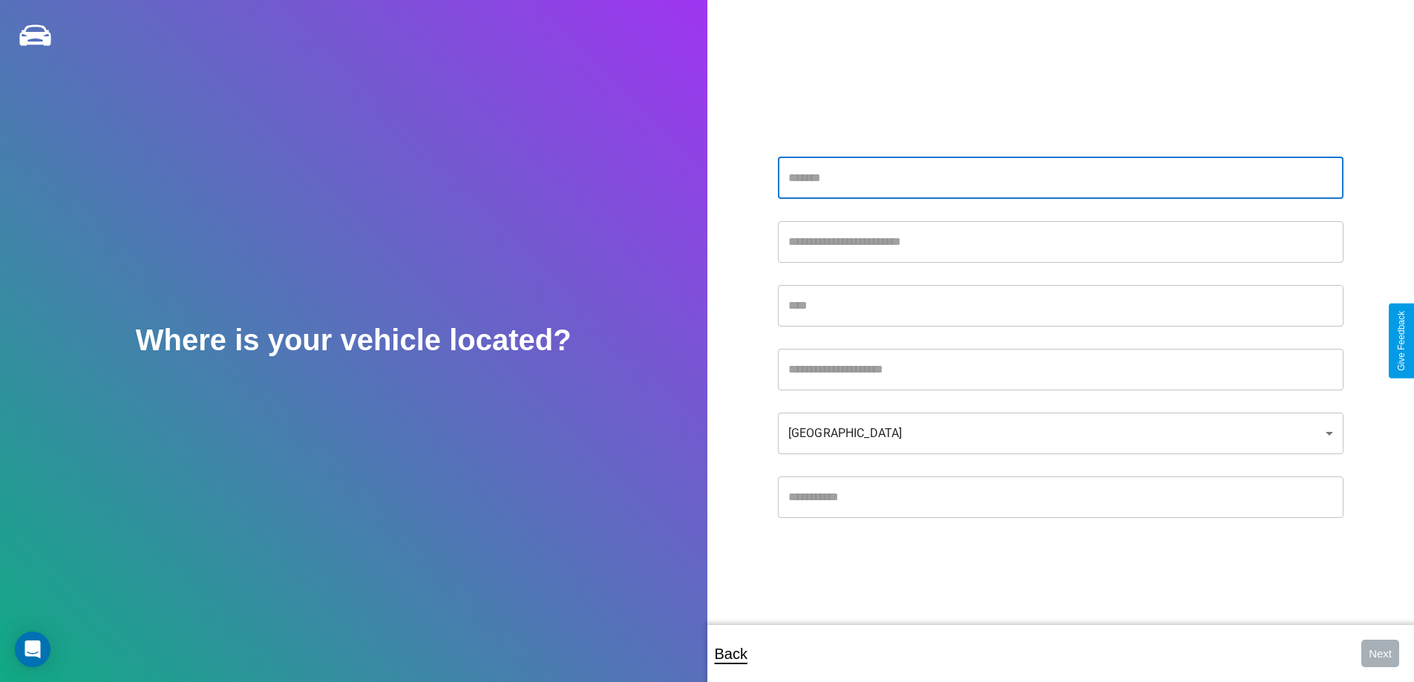
click at [1060, 177] on input "text" at bounding box center [1061, 178] width 566 height 42
type input "**********"
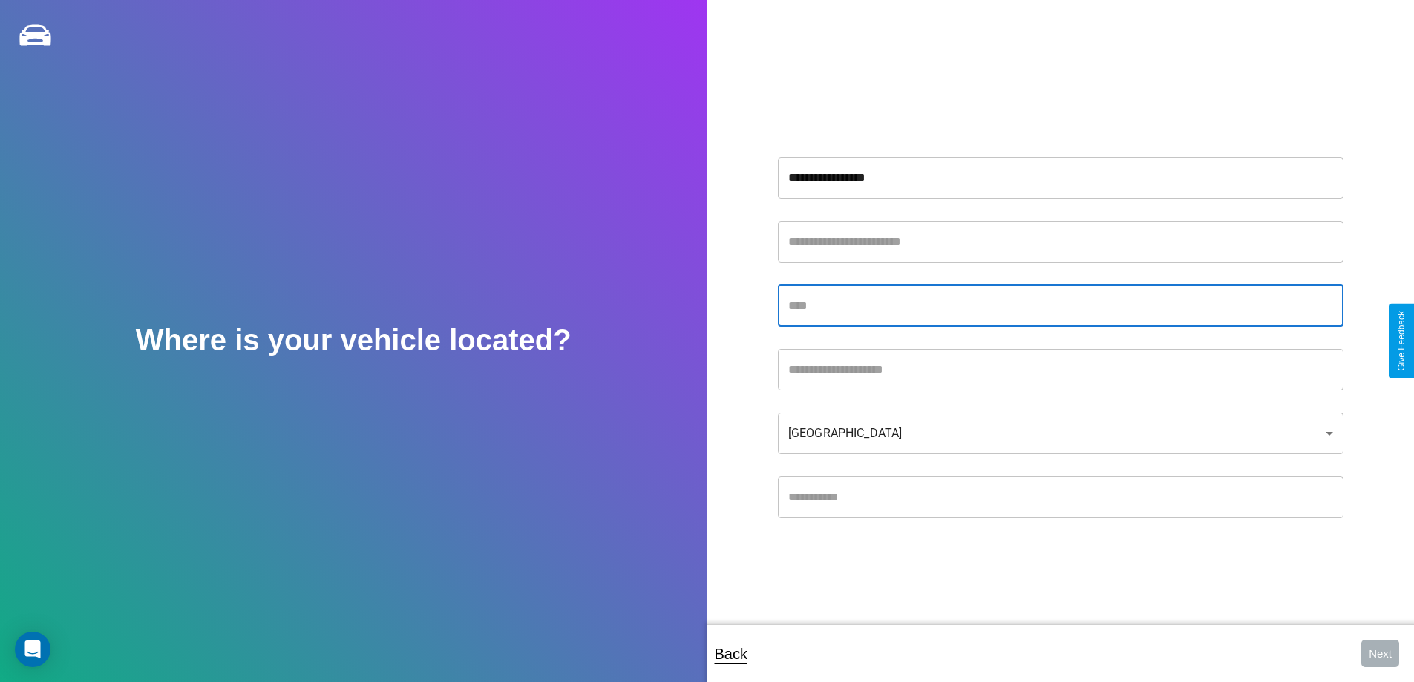
click at [1060, 305] on input "text" at bounding box center [1061, 306] width 566 height 42
type input "*****"
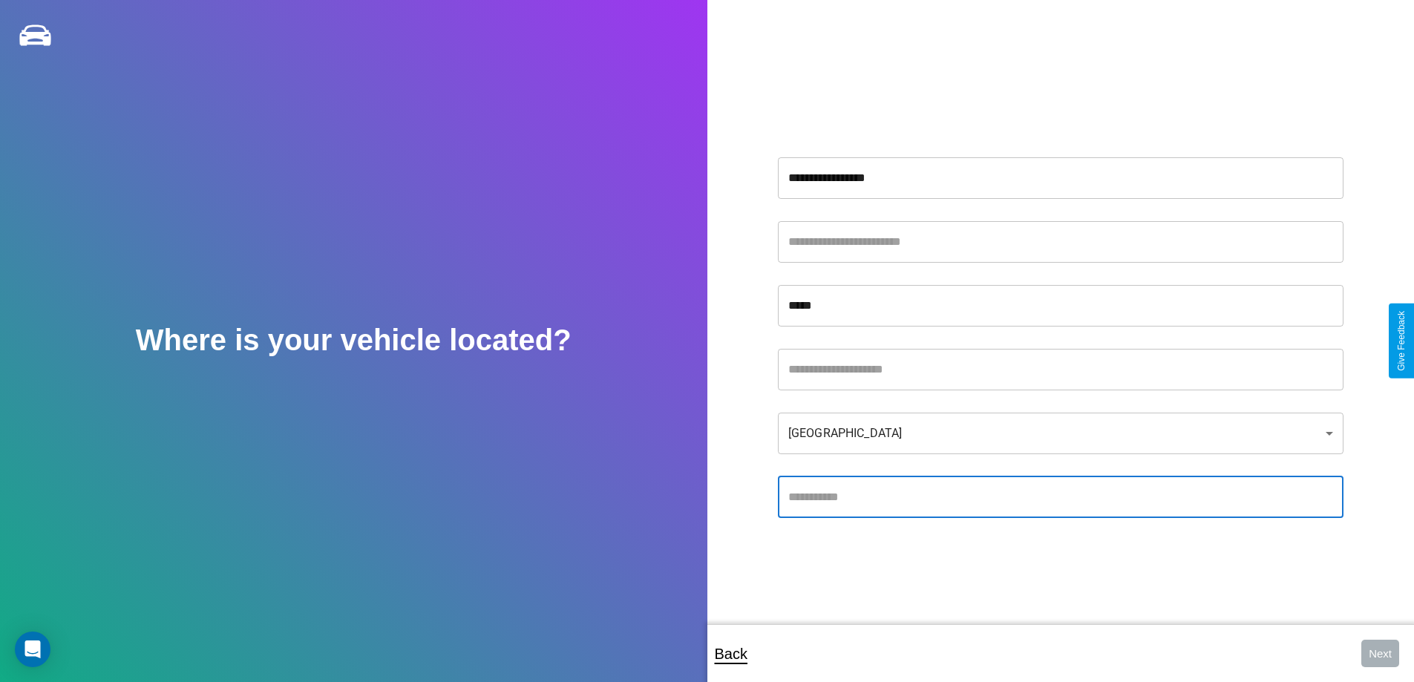
click at [1060, 497] on input "text" at bounding box center [1061, 498] width 566 height 42
type input "*****"
click at [1060, 433] on body "**********" at bounding box center [707, 351] width 1414 height 702
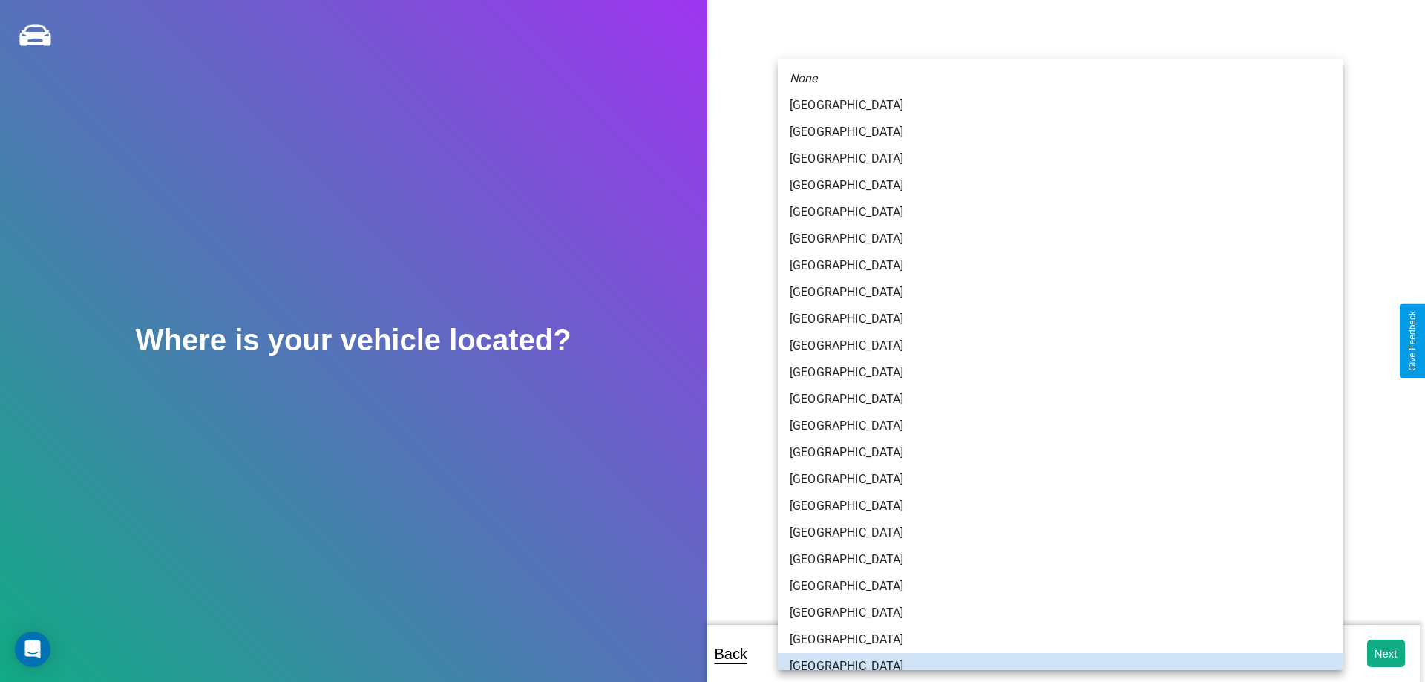
scroll to position [10, 0]
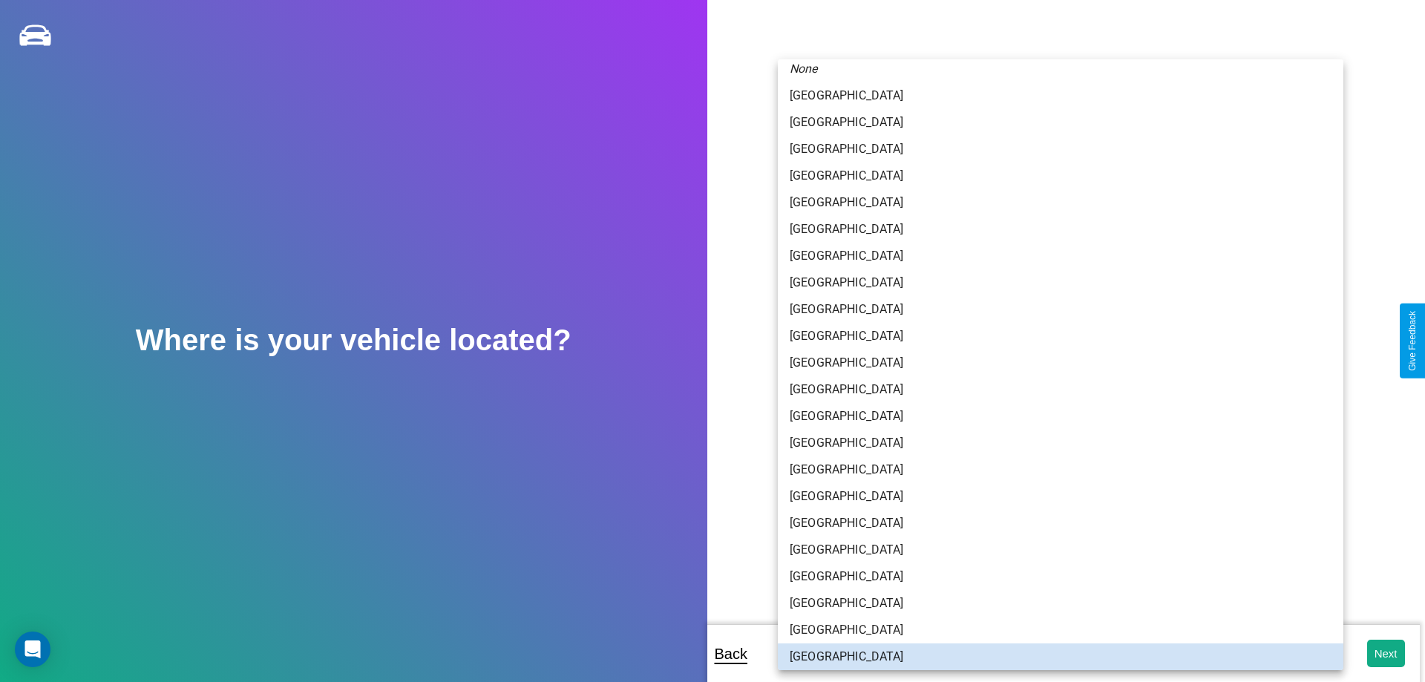
click at [1055, 416] on li "[GEOGRAPHIC_DATA]" at bounding box center [1061, 416] width 566 height 27
type input "*****"
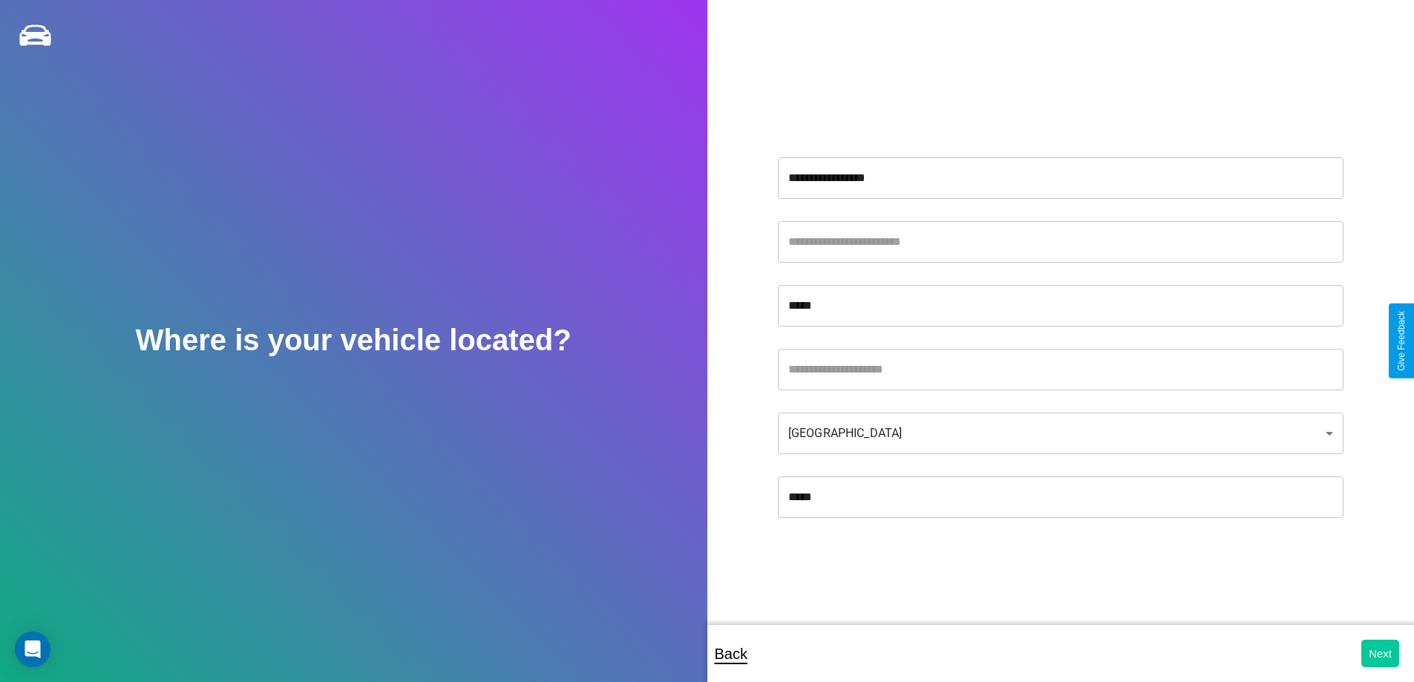
click at [1380, 653] on button "Next" at bounding box center [1380, 653] width 38 height 27
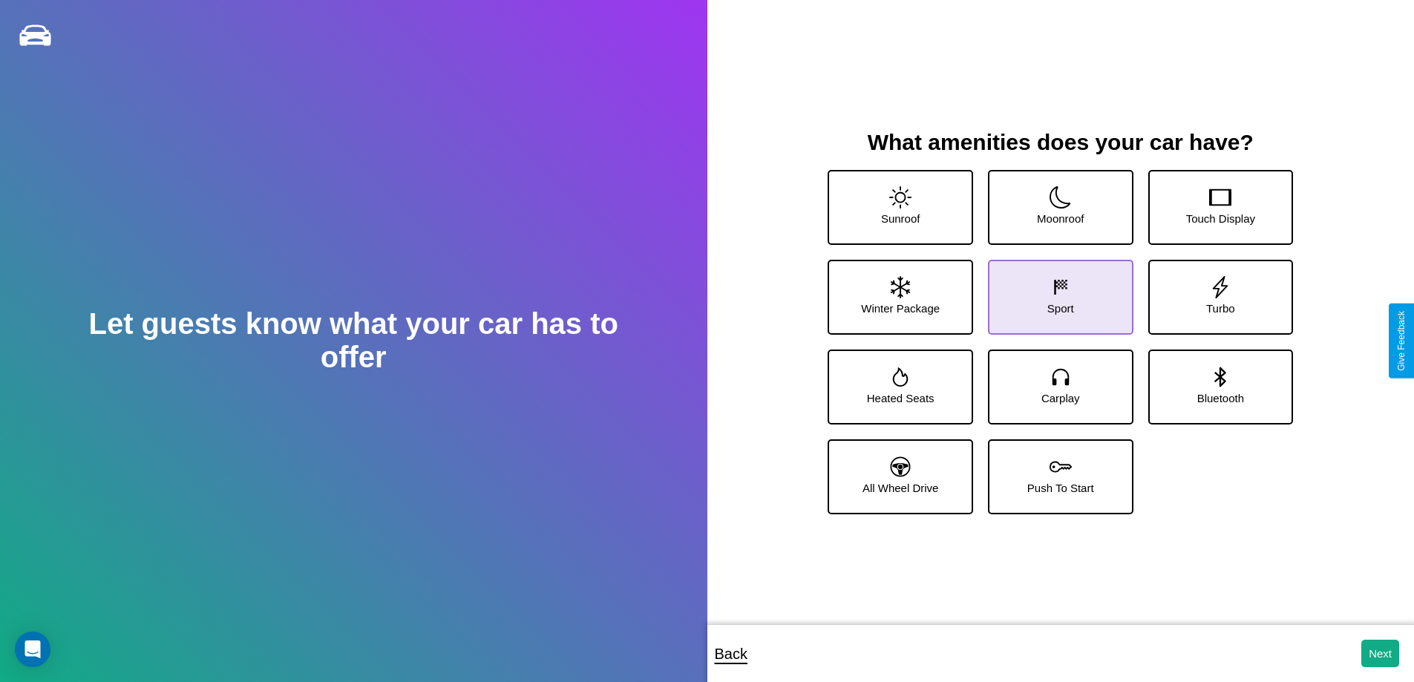
click at [1055, 291] on icon at bounding box center [1061, 287] width 22 height 22
click at [1215, 381] on icon at bounding box center [1220, 377] width 11 height 20
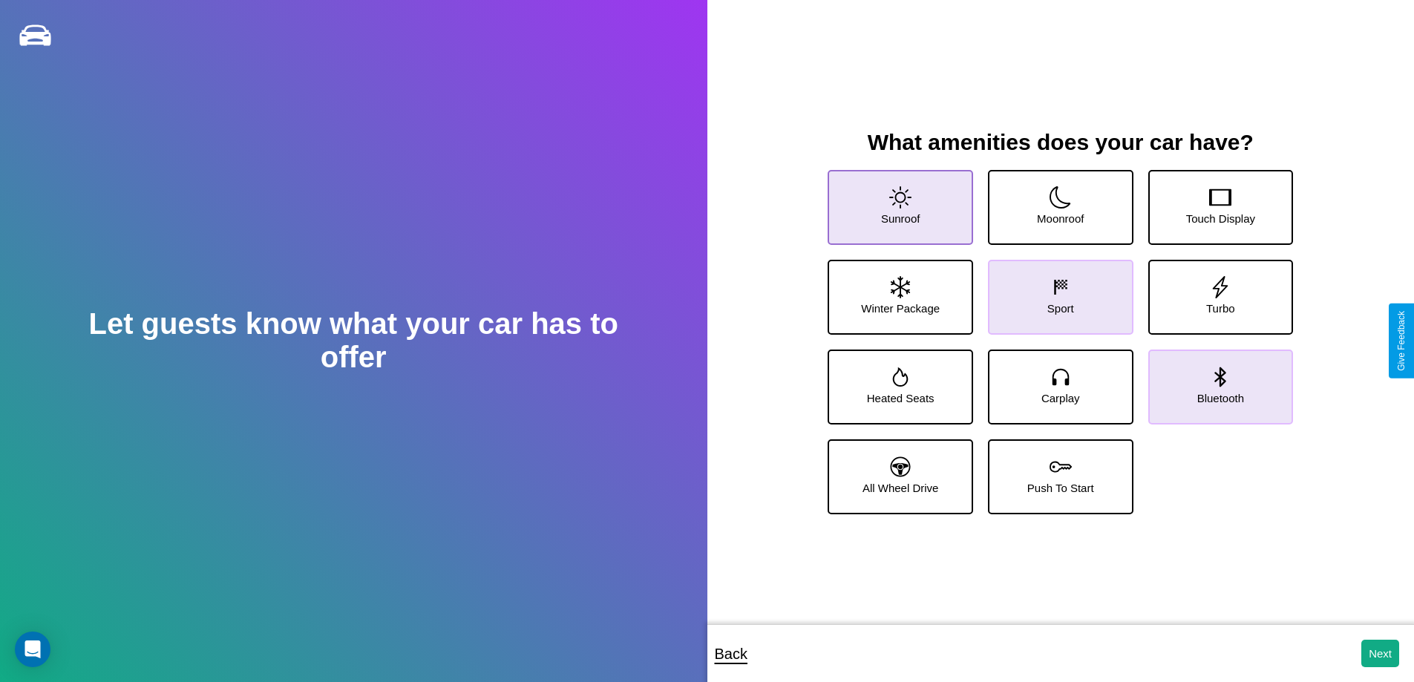
click at [898, 201] on icon at bounding box center [900, 197] width 22 height 22
click at [898, 471] on icon at bounding box center [901, 467] width 20 height 20
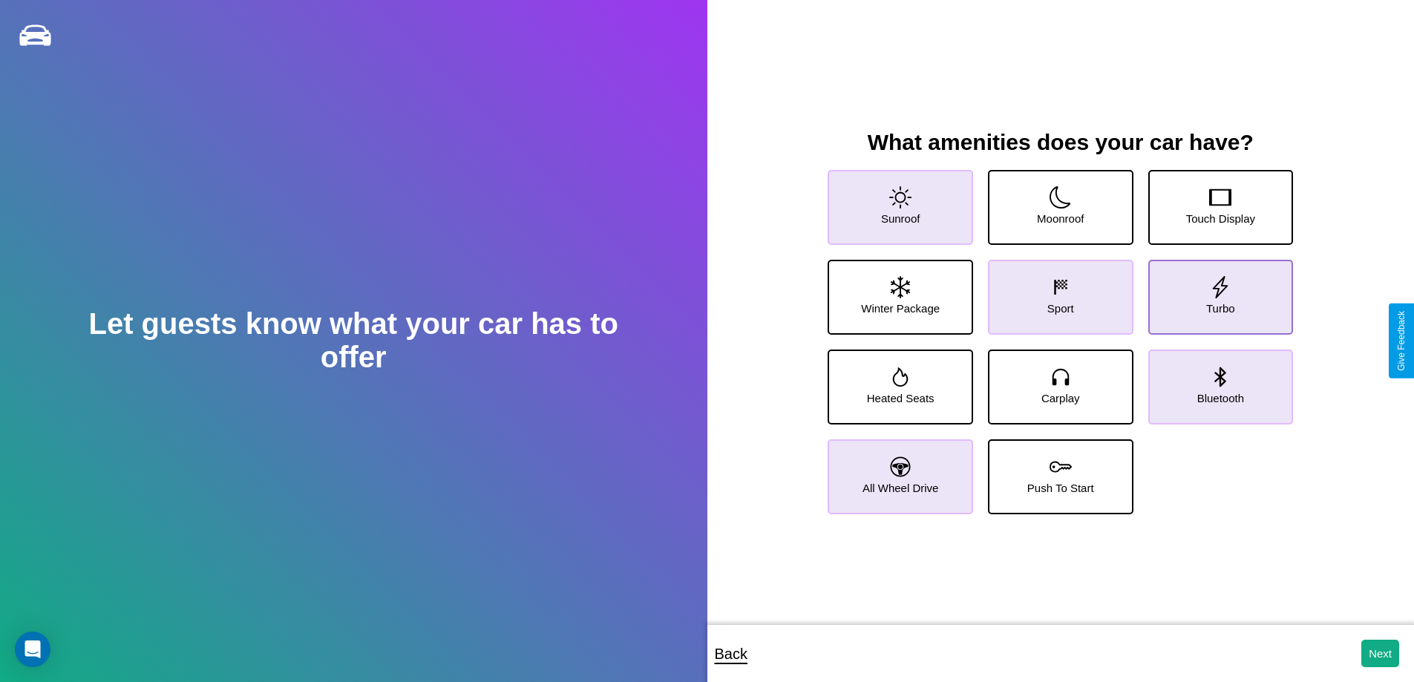
click at [1211, 291] on icon at bounding box center [1220, 287] width 22 height 22
click at [1055, 381] on icon at bounding box center [1061, 377] width 22 height 22
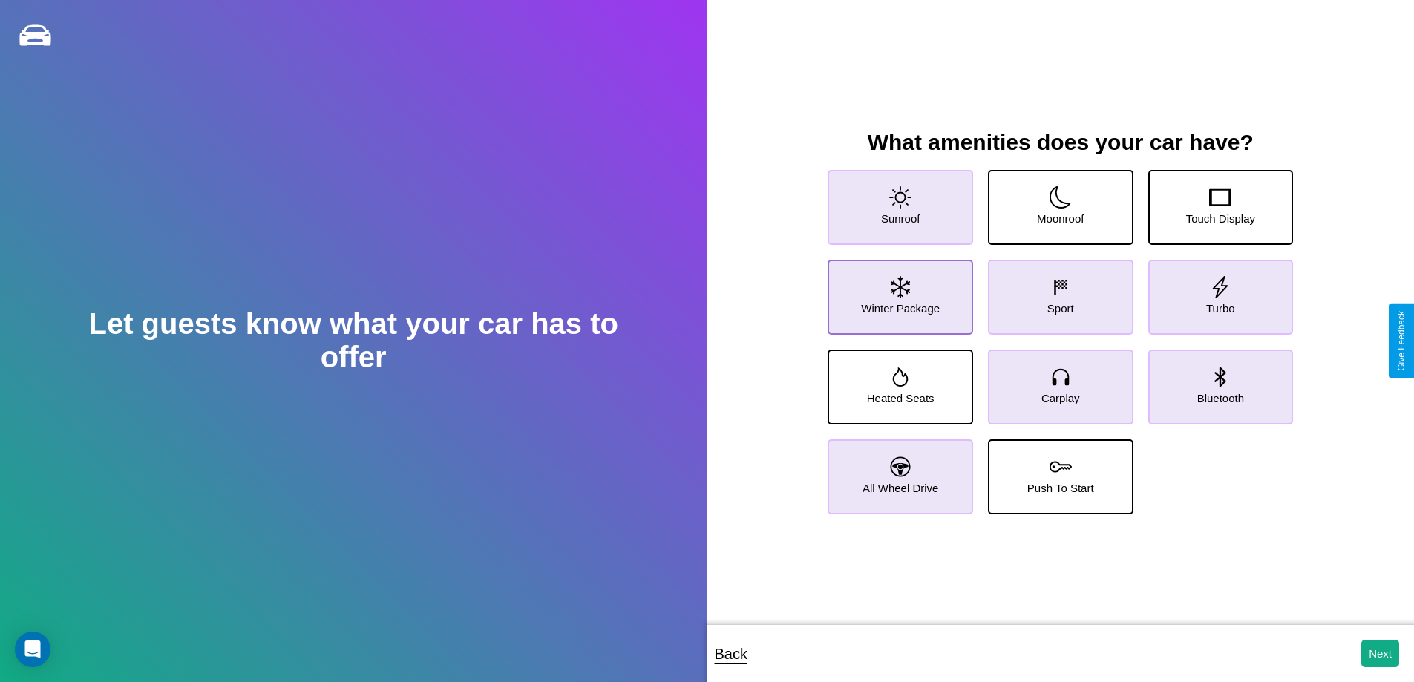
click at [898, 291] on icon at bounding box center [900, 287] width 19 height 22
click at [1055, 201] on icon at bounding box center [1061, 197] width 22 height 22
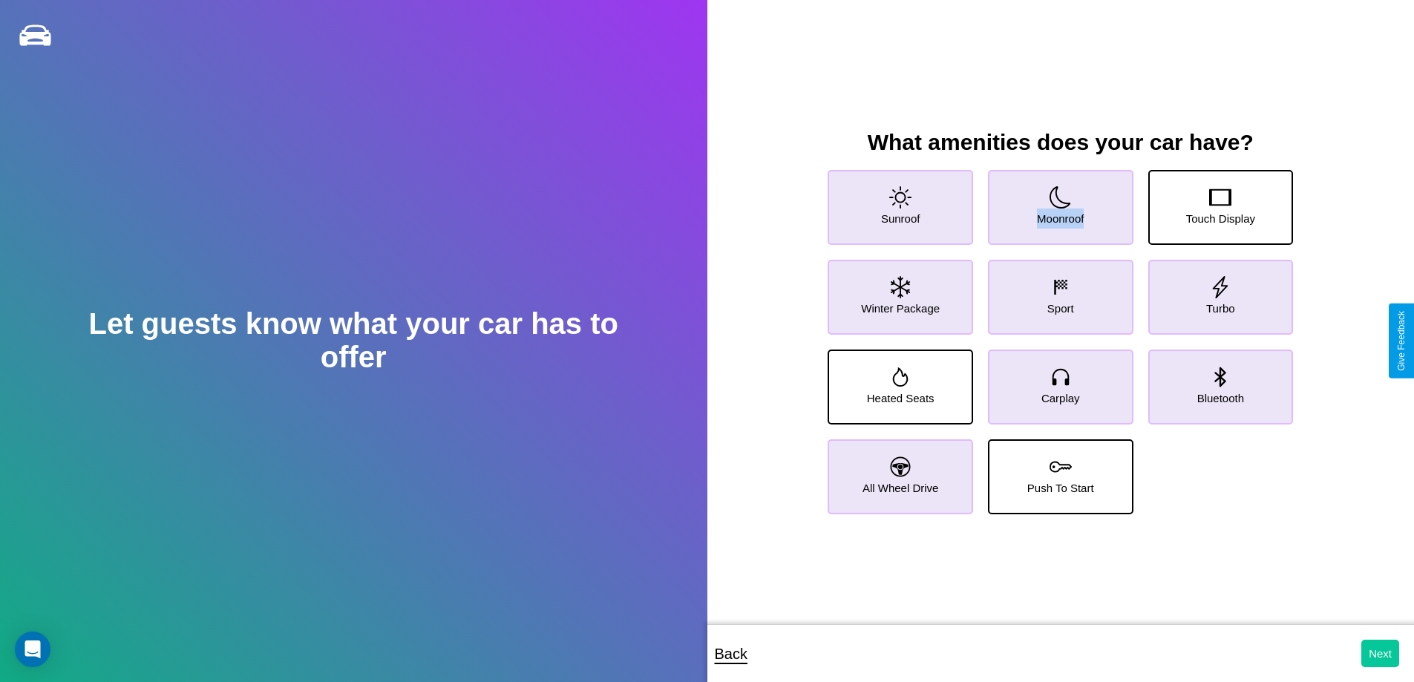
click at [1380, 653] on button "Next" at bounding box center [1380, 653] width 38 height 27
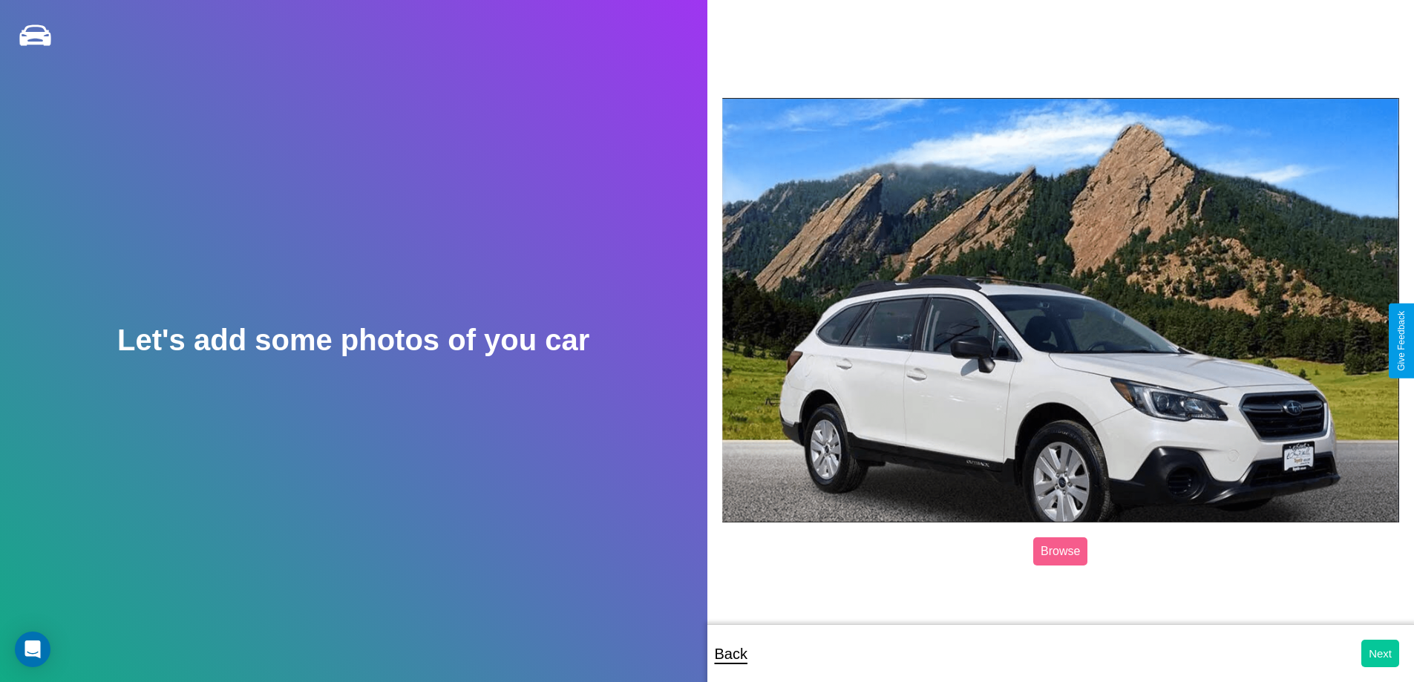
click at [1380, 653] on button "Next" at bounding box center [1380, 653] width 38 height 27
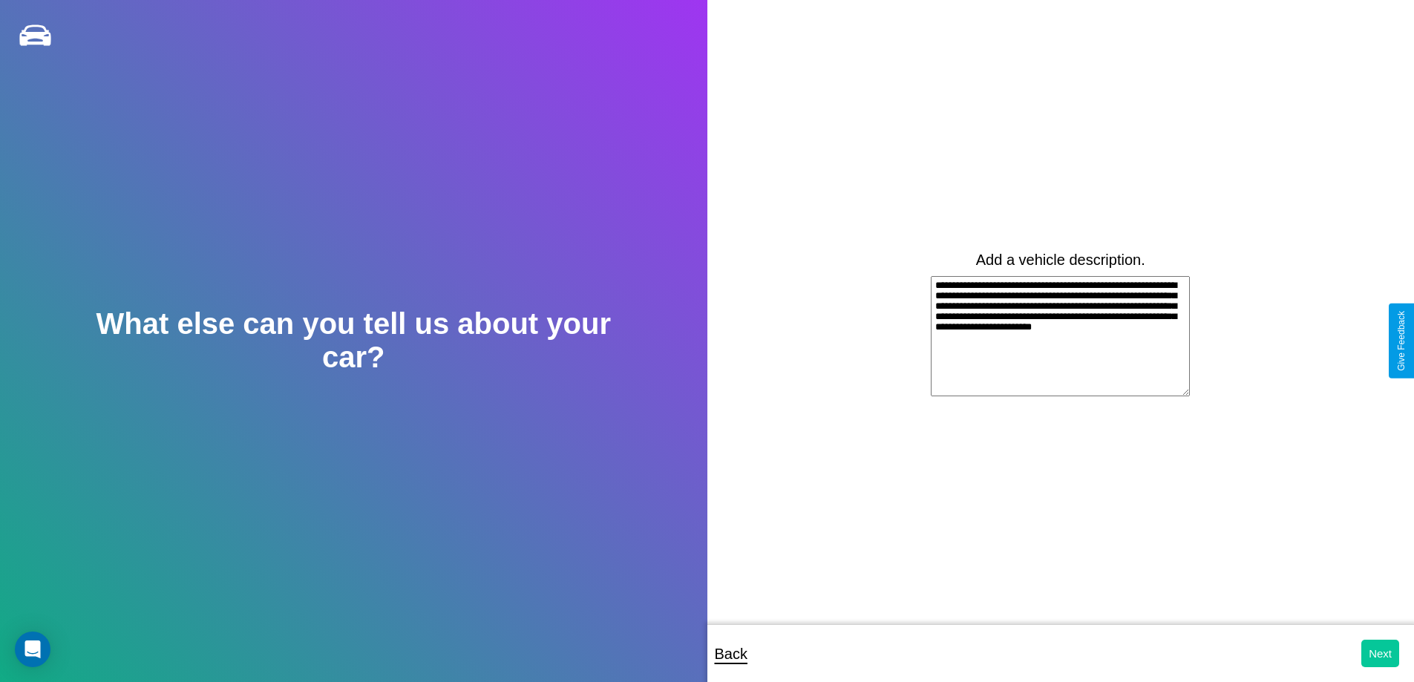
type textarea "**********"
click at [1380, 653] on button "Next" at bounding box center [1380, 653] width 38 height 27
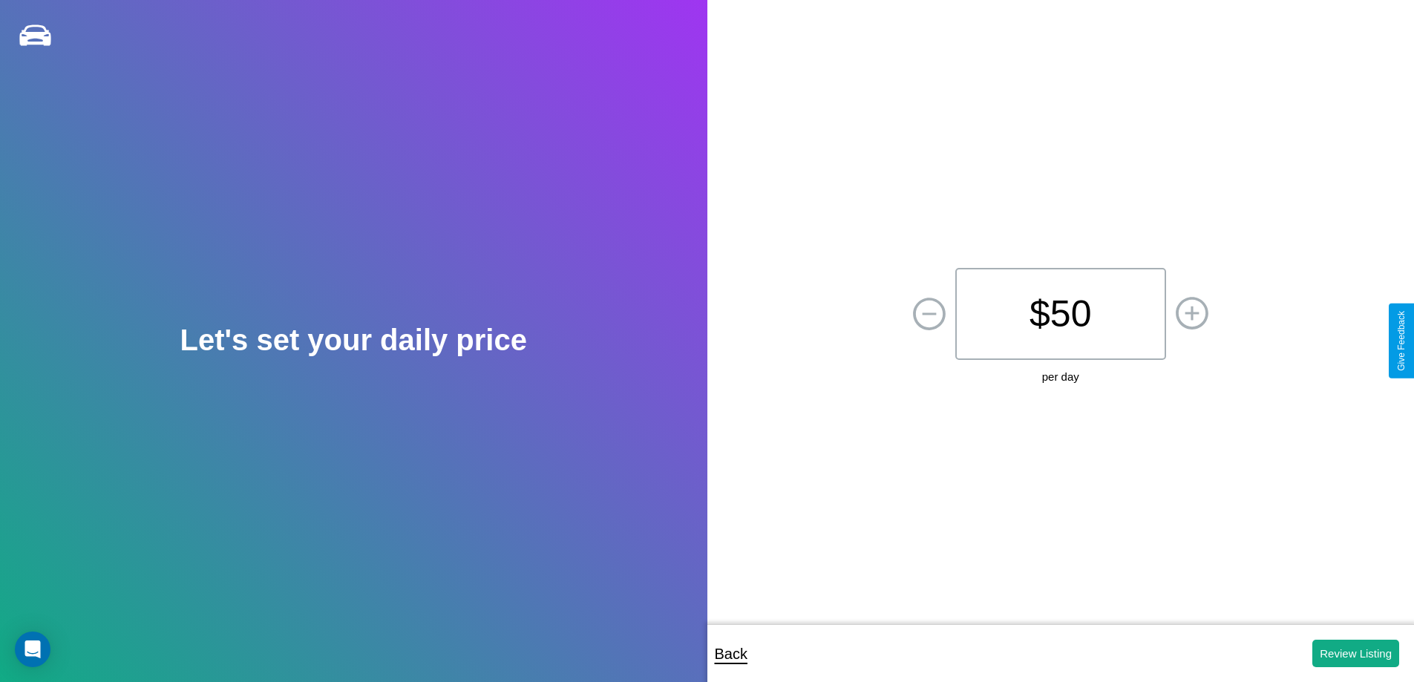
click at [1060, 314] on p "$ 50" at bounding box center [1060, 314] width 211 height 92
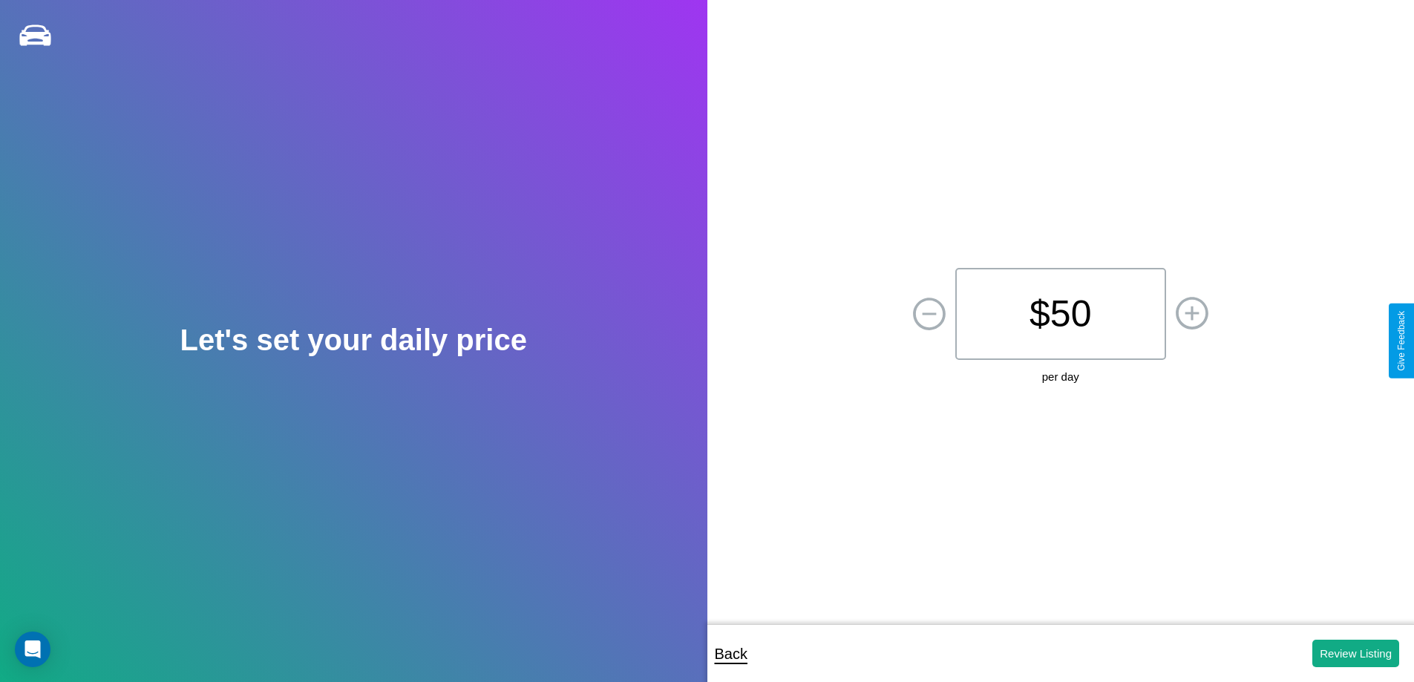
click at [1060, 314] on p "$ 50" at bounding box center [1060, 314] width 211 height 92
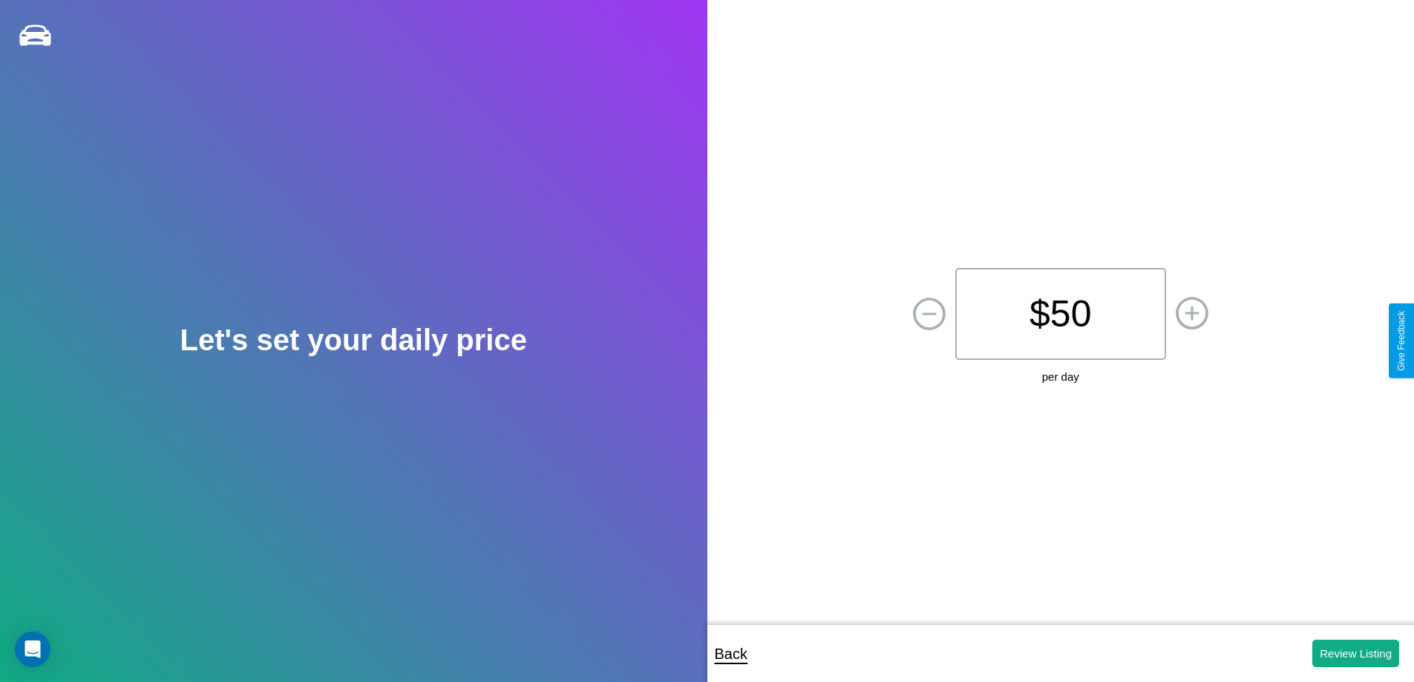
click at [1060, 314] on p "$ 50" at bounding box center [1060, 314] width 211 height 92
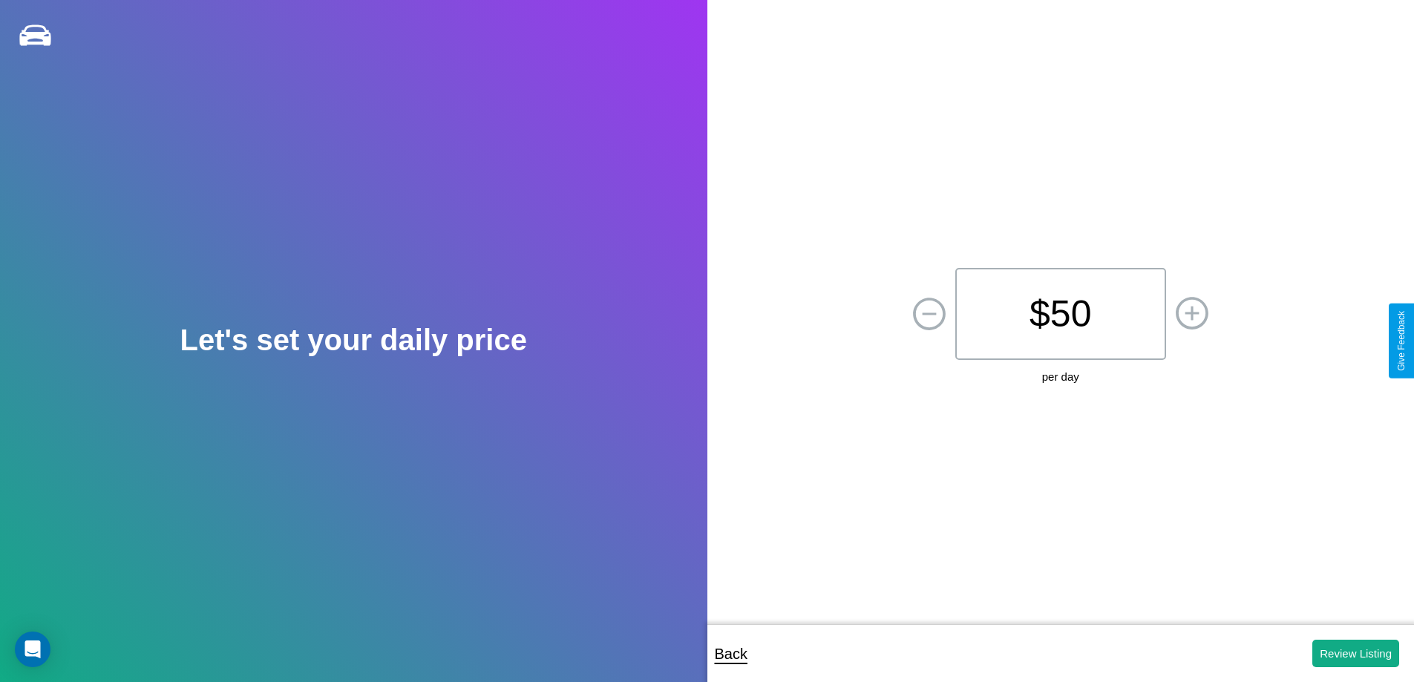
click at [1060, 314] on p "$ 50" at bounding box center [1060, 314] width 211 height 92
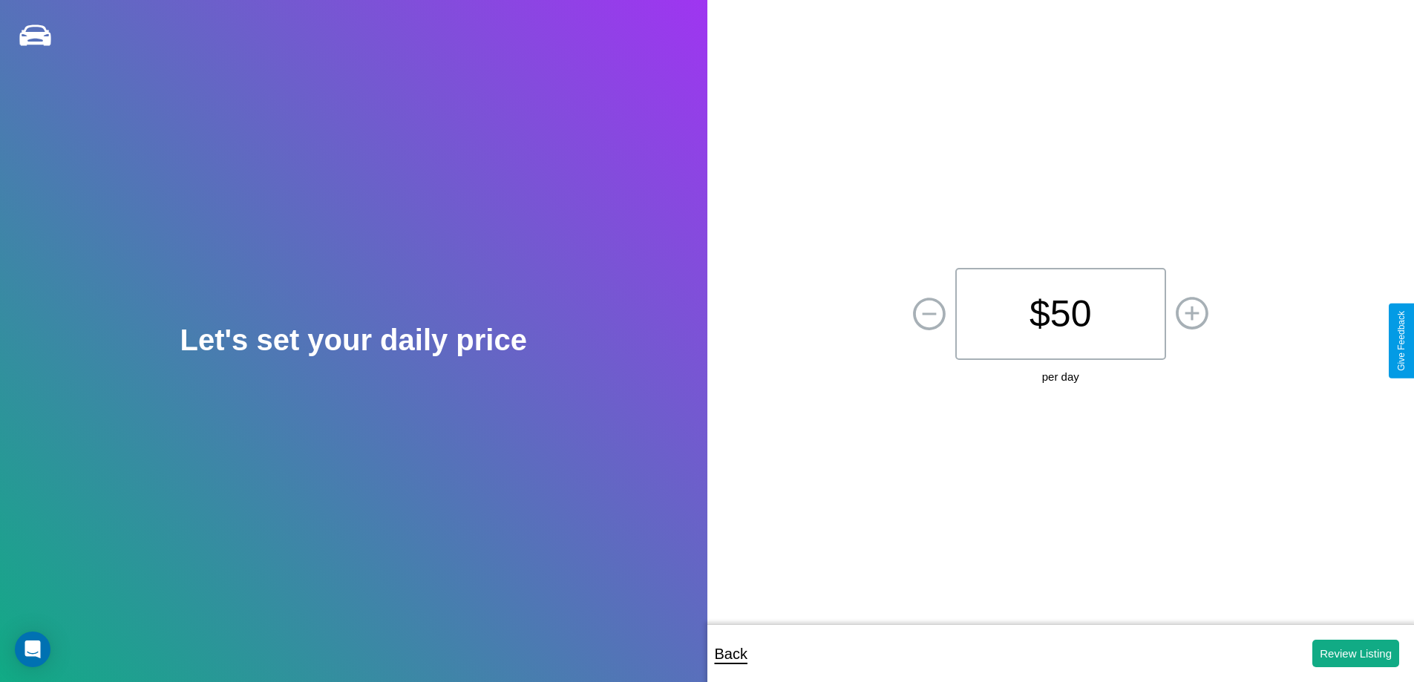
click at [1060, 314] on p "$ 50" at bounding box center [1060, 314] width 211 height 92
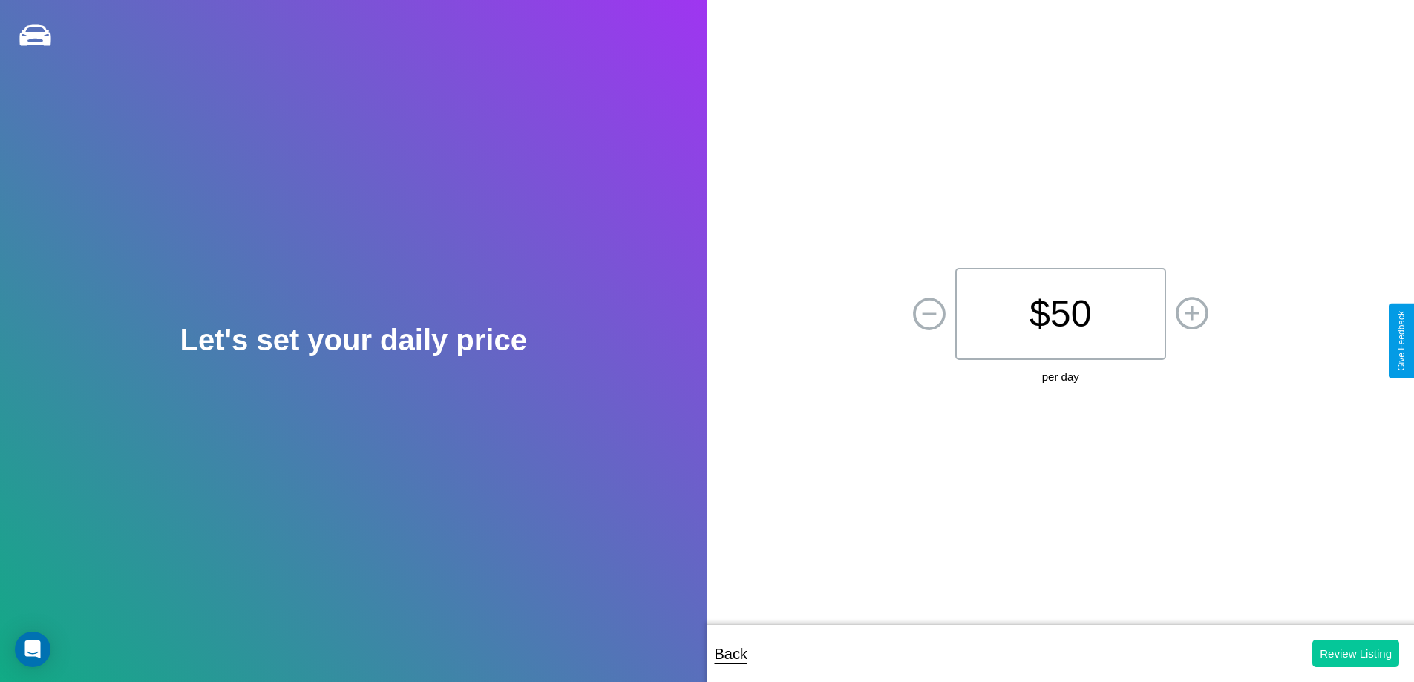
click at [1356, 653] on button "Review Listing" at bounding box center [1355, 653] width 87 height 27
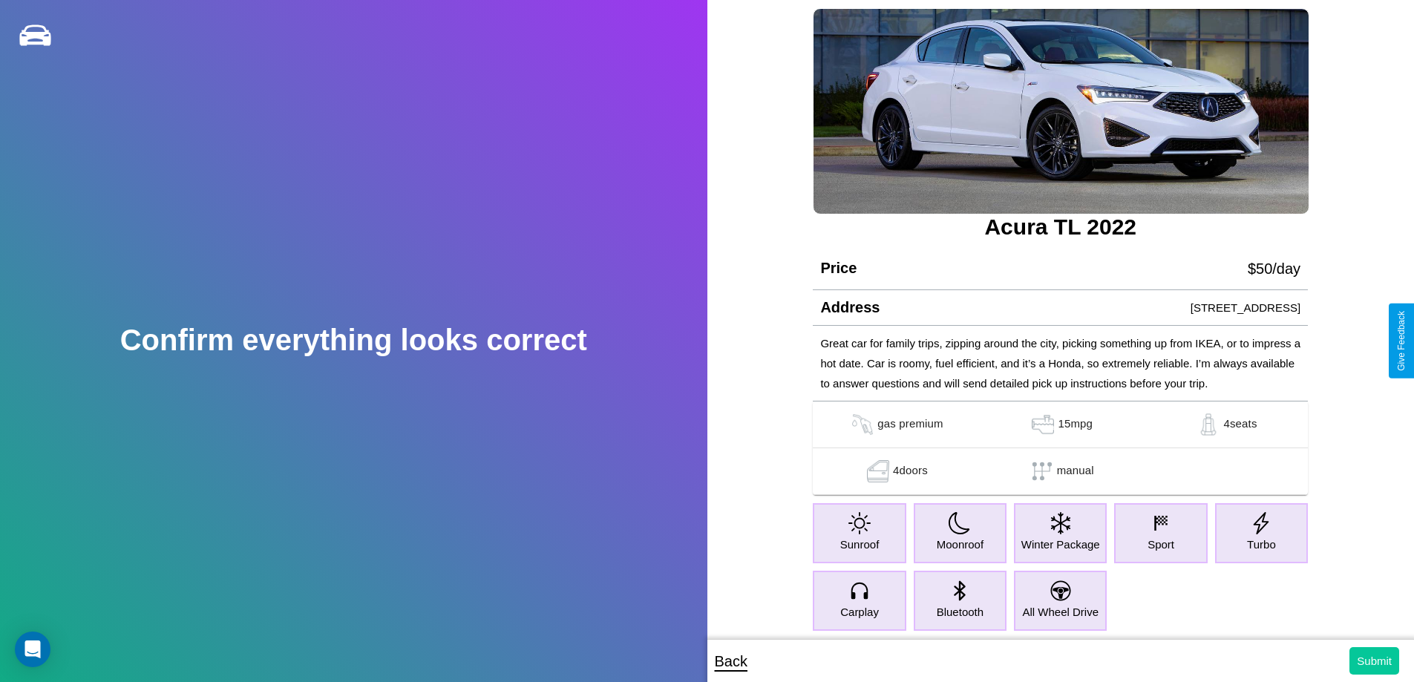
click at [1374, 661] on button "Submit" at bounding box center [1375, 660] width 50 height 27
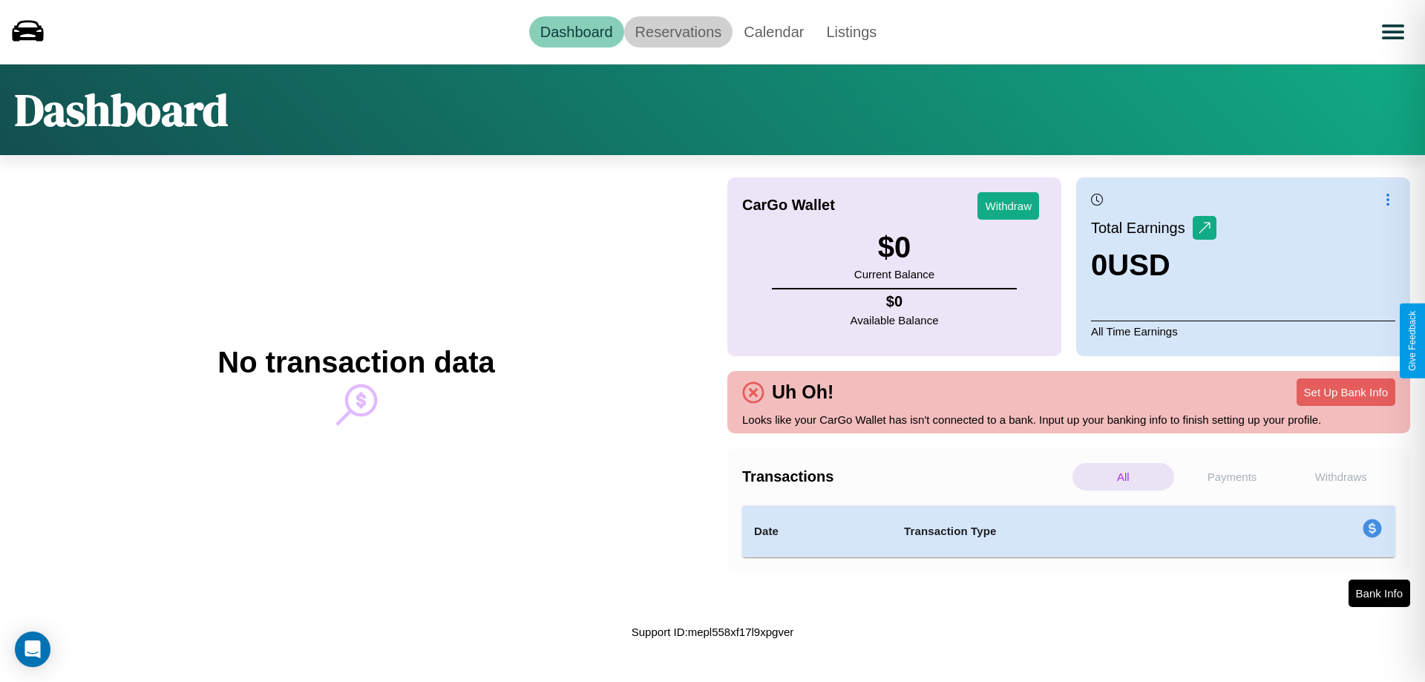
click at [678, 31] on link "Reservations" at bounding box center [678, 31] width 109 height 31
